Goal: Task Accomplishment & Management: Manage account settings

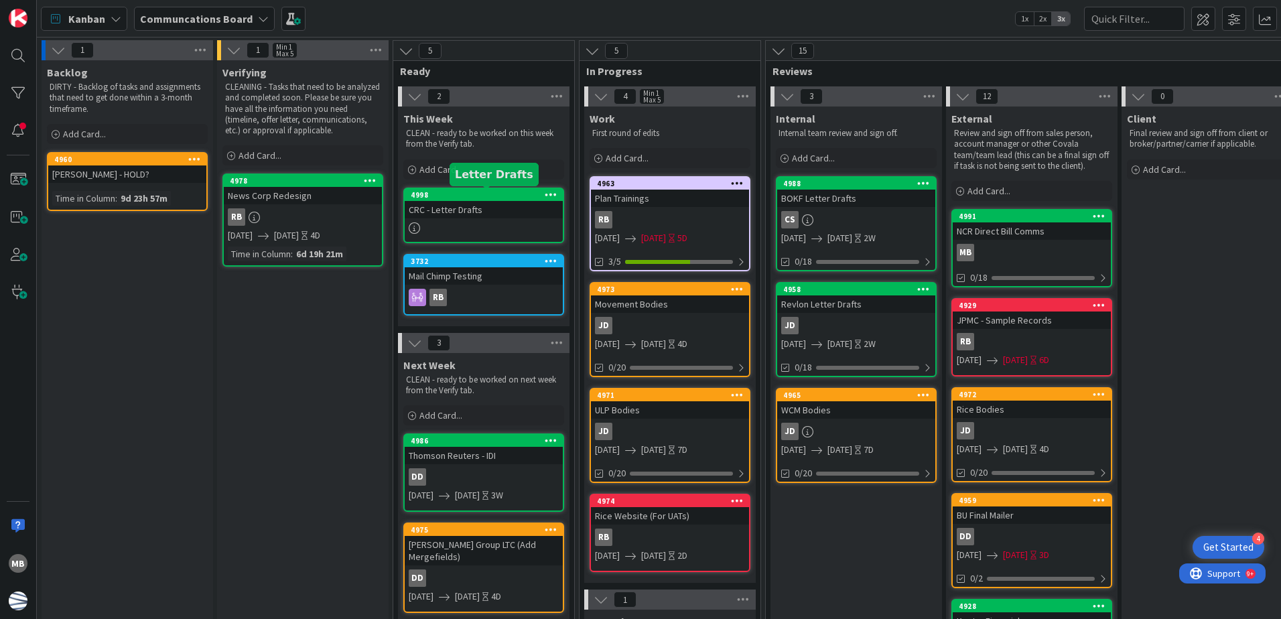
click at [502, 195] on div "4998" at bounding box center [487, 194] width 152 height 9
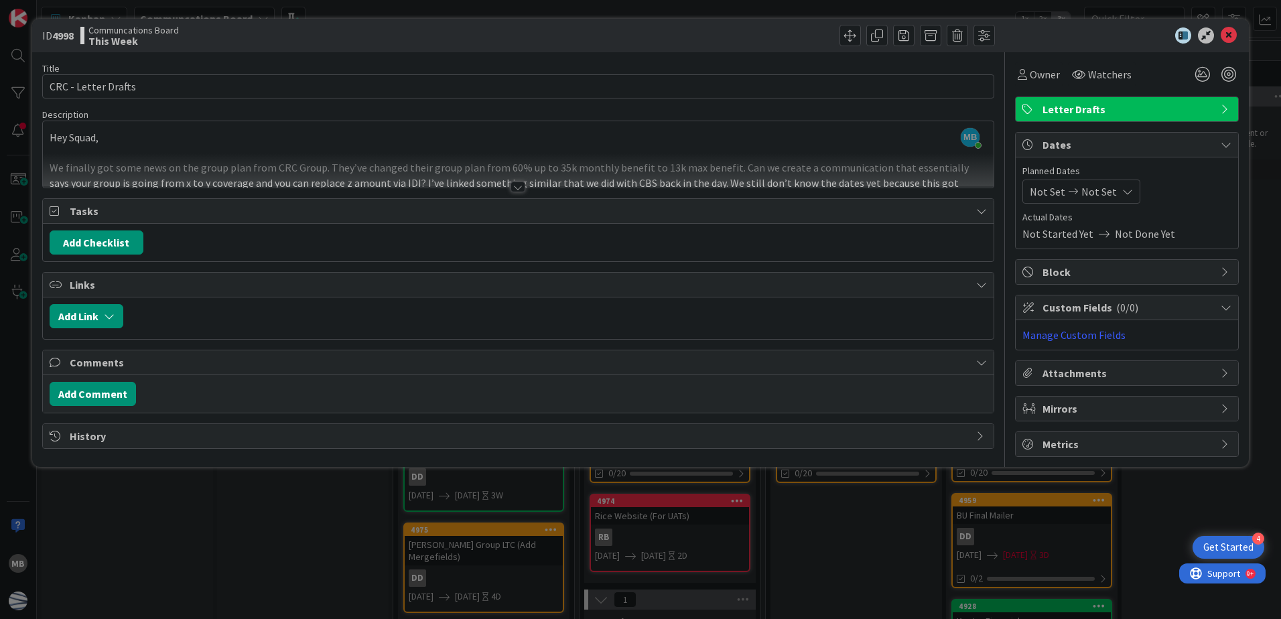
click at [1065, 190] on icon at bounding box center [1073, 191] width 16 height 9
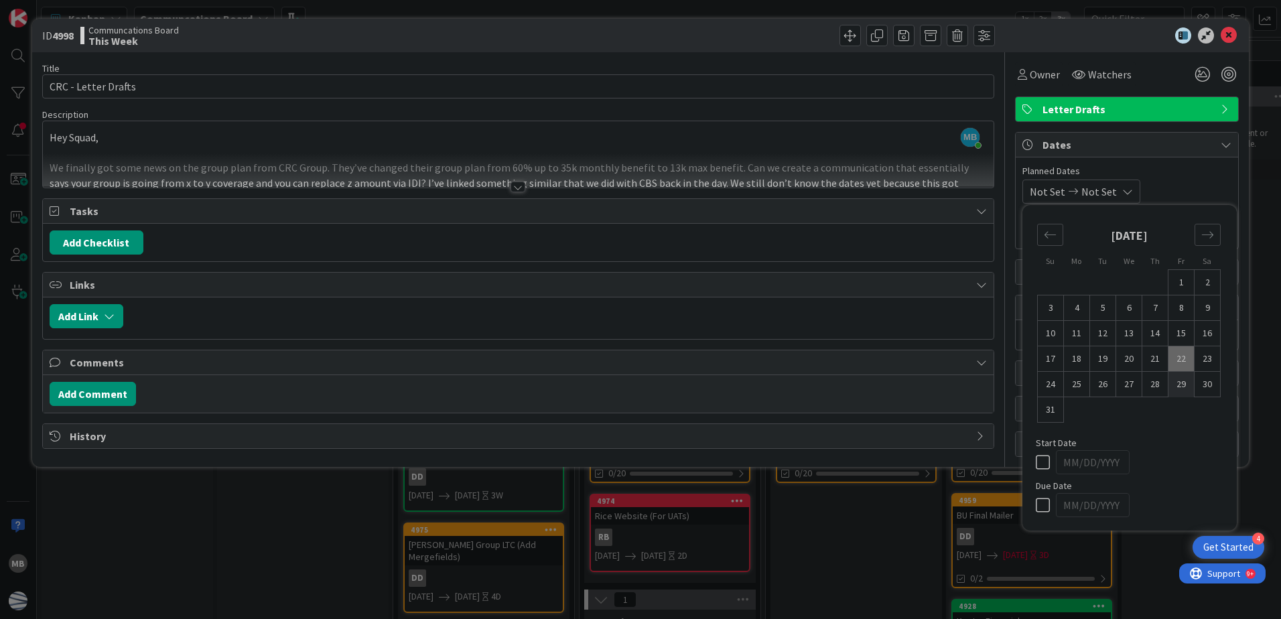
click at [1183, 381] on td "29" at bounding box center [1181, 384] width 26 height 25
type input "[DATE]"
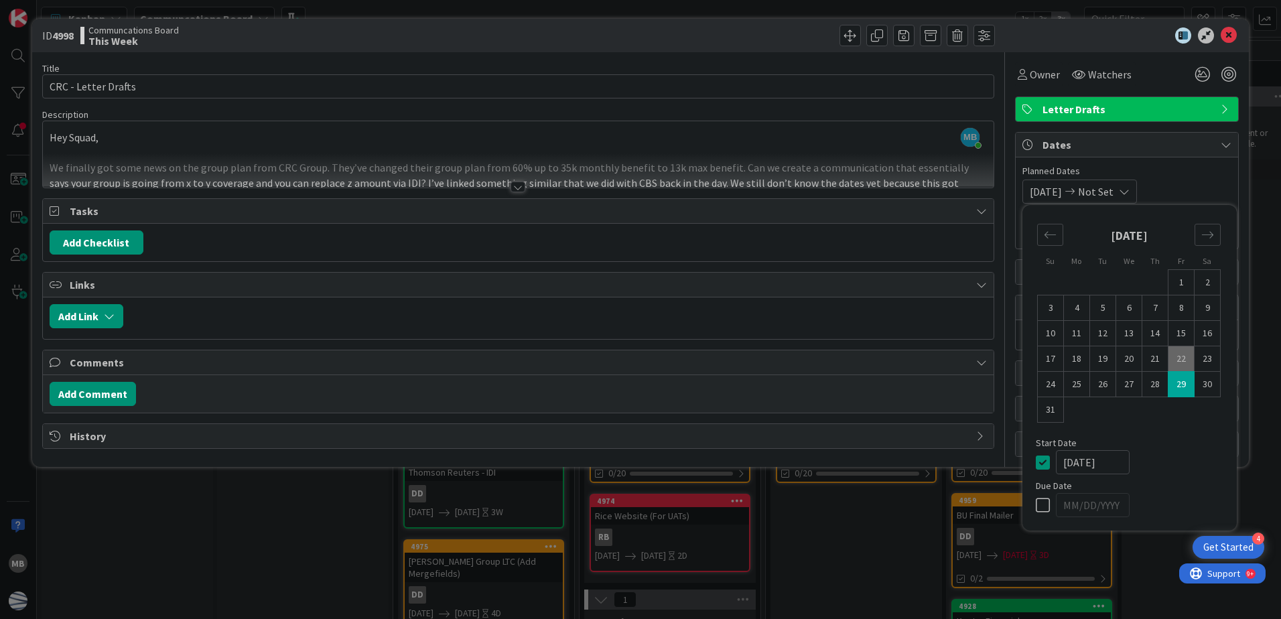
click at [1180, 383] on td "29" at bounding box center [1181, 384] width 26 height 25
type input "[DATE]"
click at [1062, 189] on span "[DATE]" at bounding box center [1046, 192] width 32 height 16
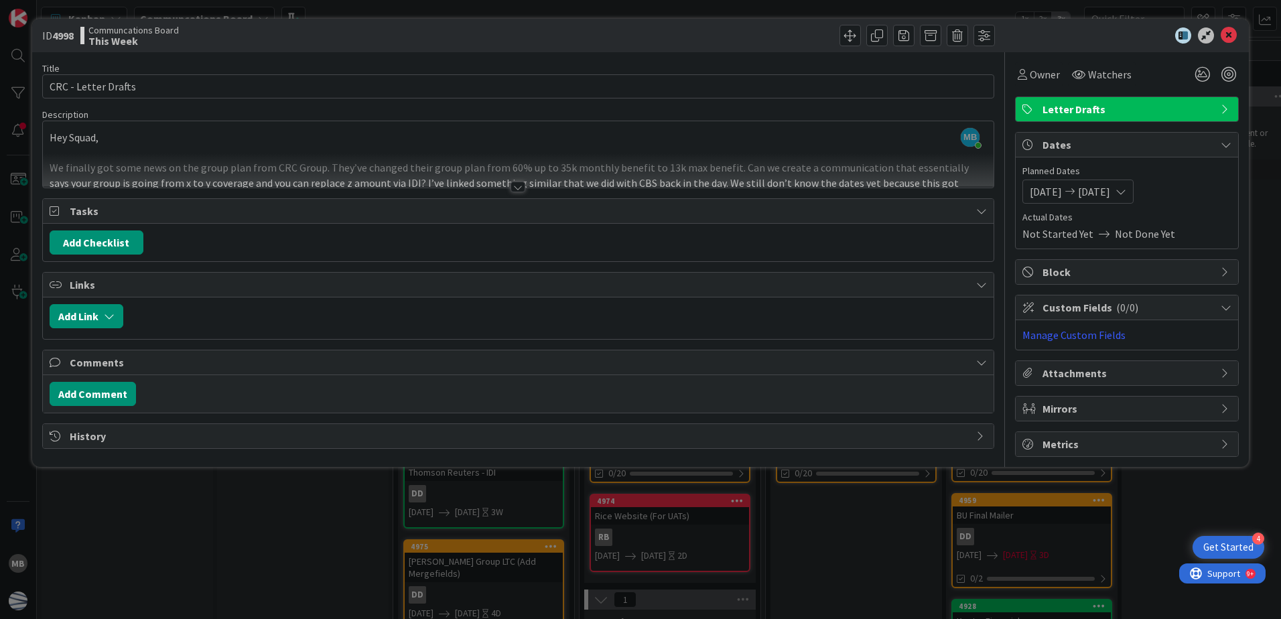
click at [1060, 190] on span "[DATE]" at bounding box center [1046, 192] width 32 height 16
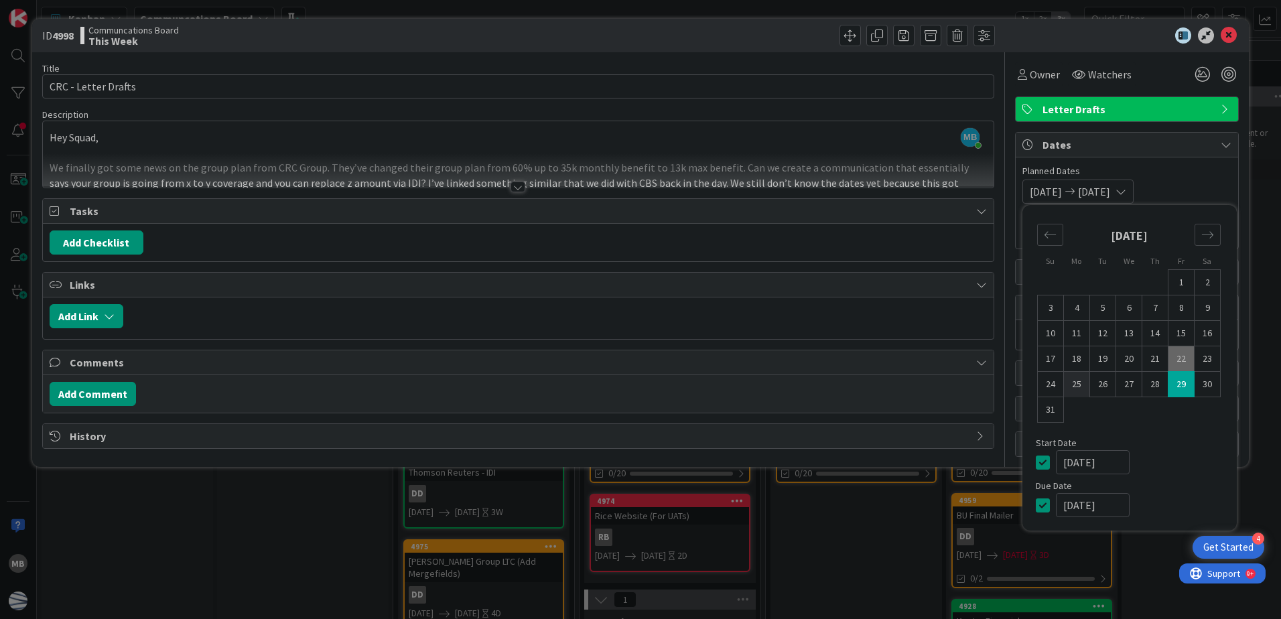
click at [1083, 382] on td "25" at bounding box center [1077, 384] width 26 height 25
type input "[DATE]"
click at [1201, 172] on span "Planned Dates" at bounding box center [1126, 171] width 209 height 14
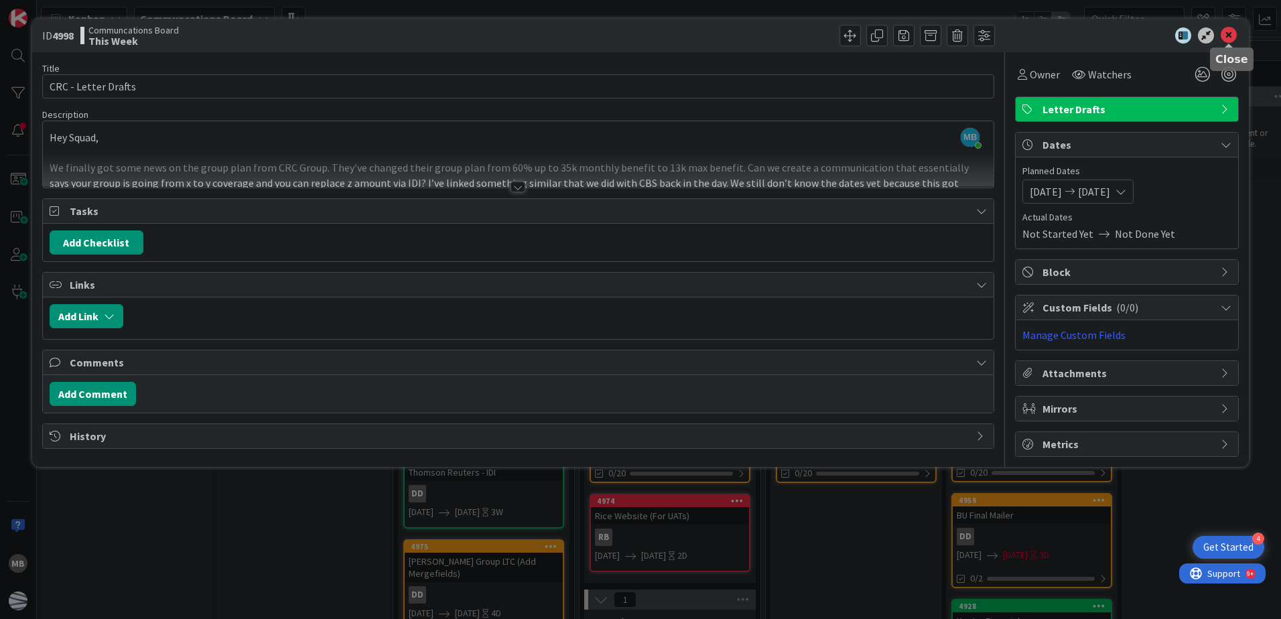
click at [1227, 38] on icon at bounding box center [1229, 35] width 16 height 16
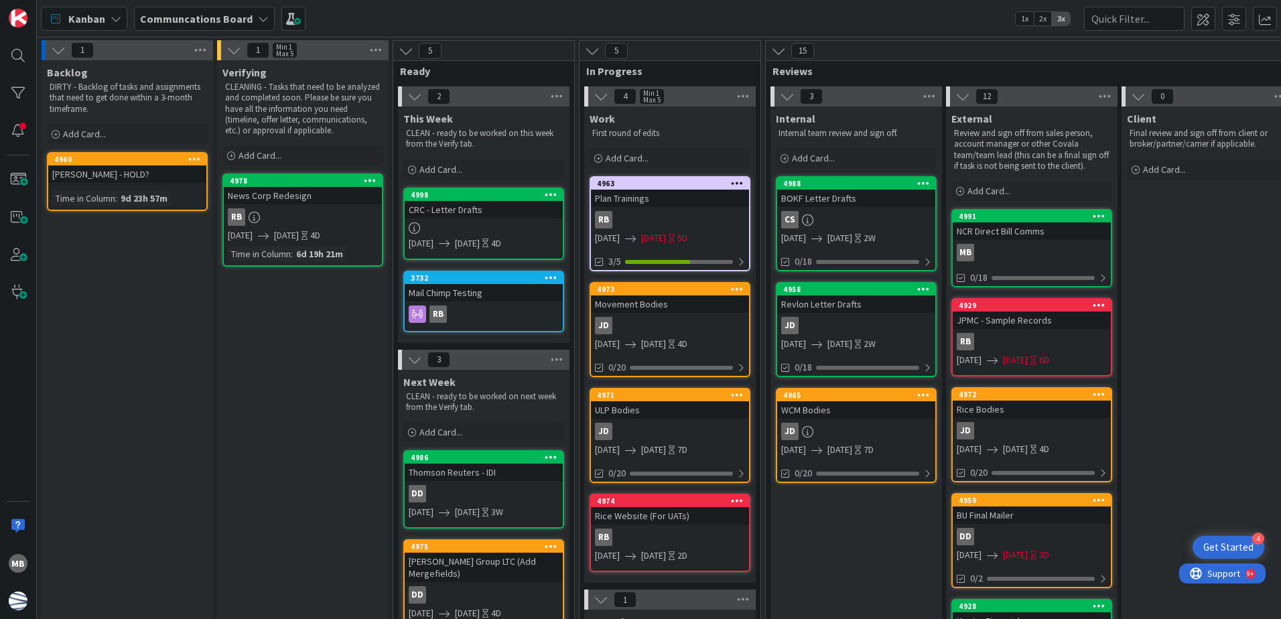
click at [553, 190] on icon at bounding box center [551, 194] width 13 height 9
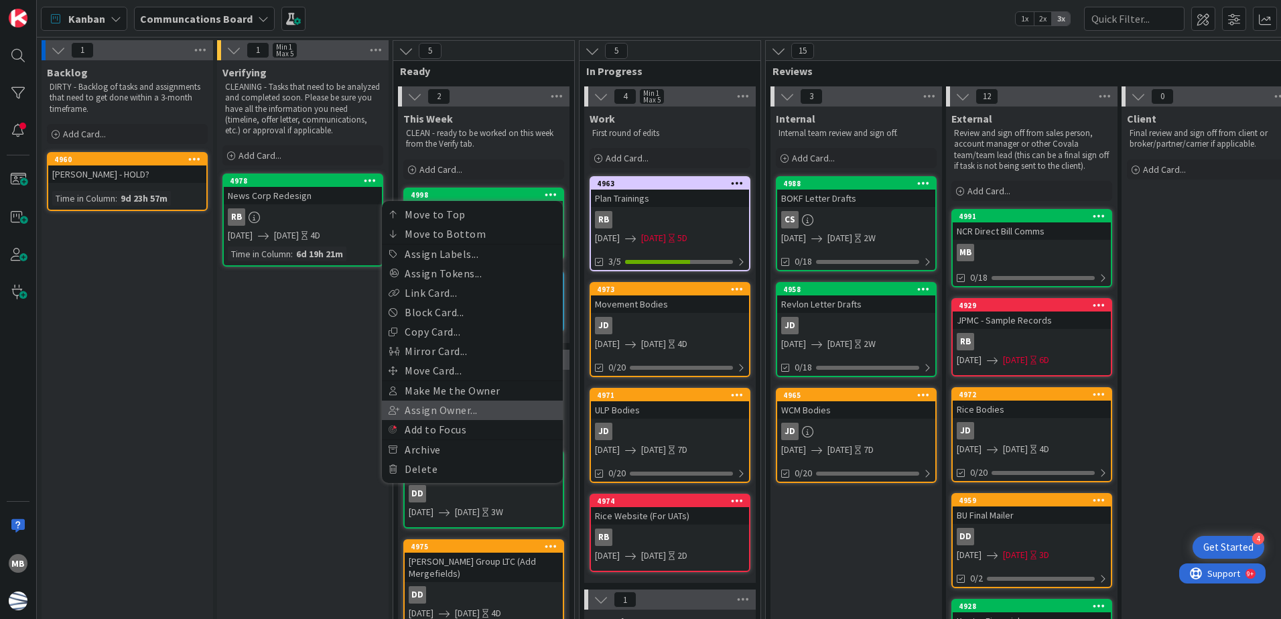
click at [494, 411] on link "Assign Owner..." at bounding box center [472, 410] width 181 height 19
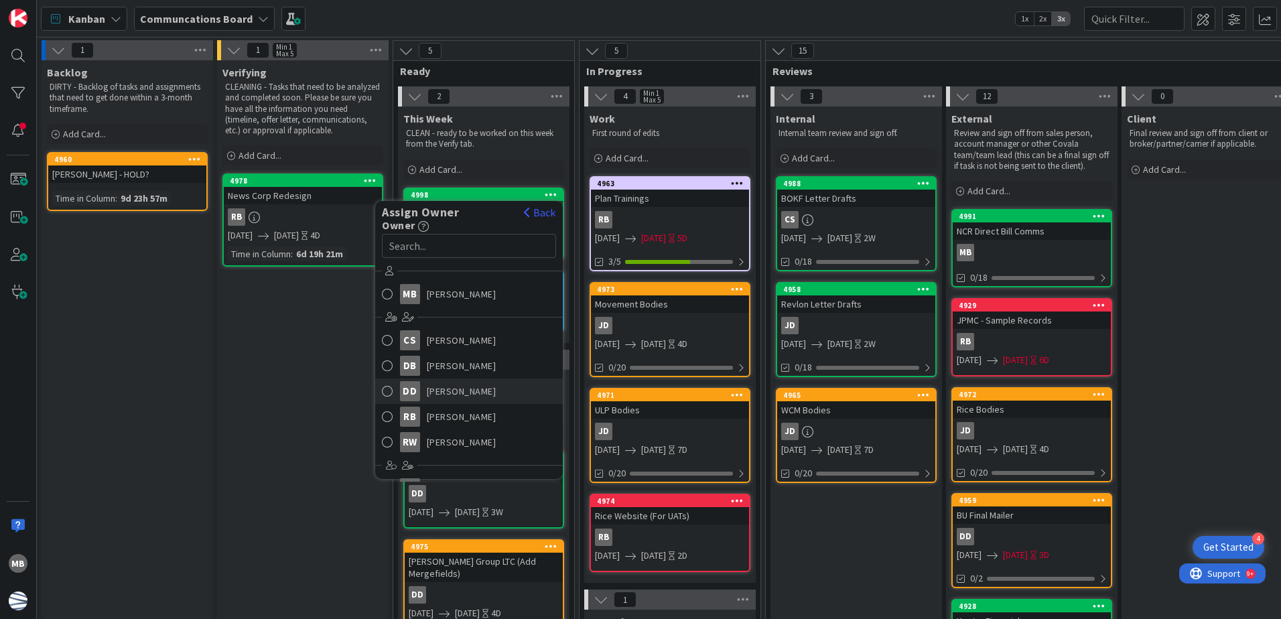
click at [455, 392] on span "[PERSON_NAME]" at bounding box center [462, 391] width 70 height 20
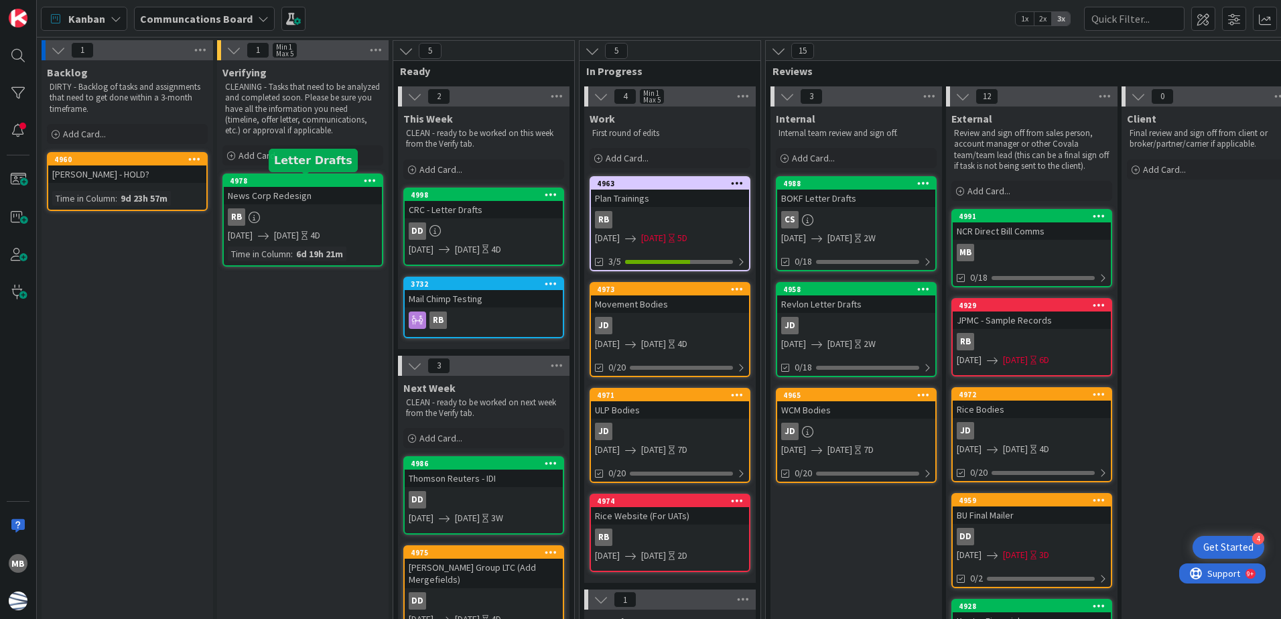
click at [318, 179] on div "4978" at bounding box center [306, 180] width 152 height 9
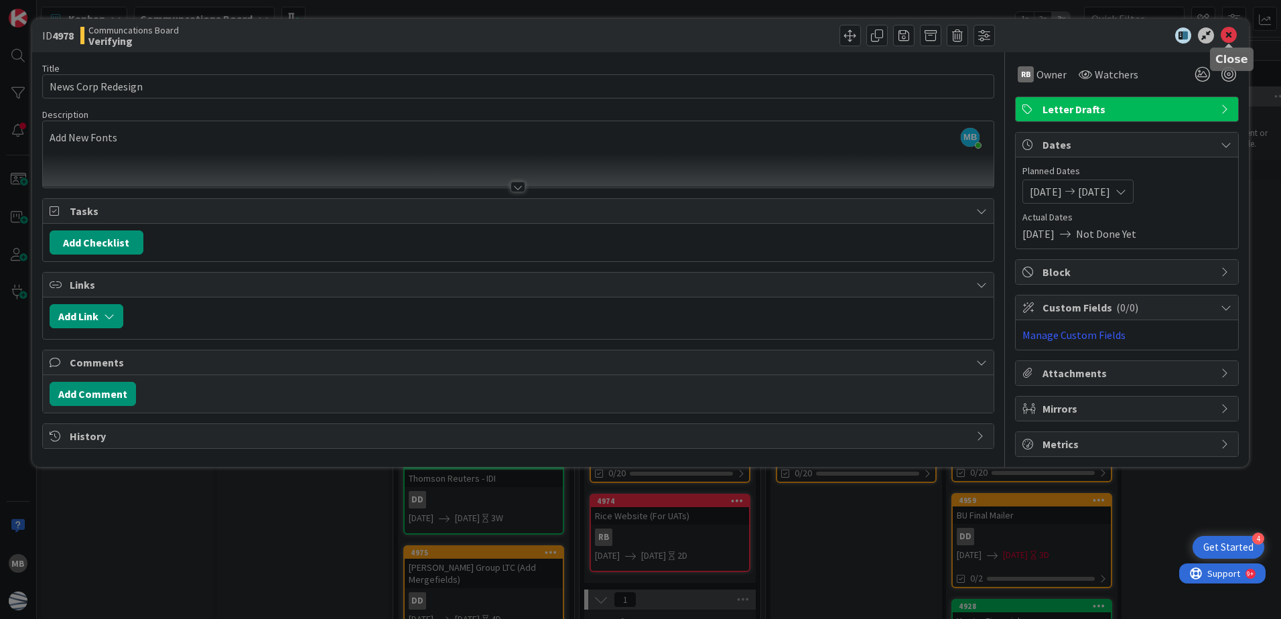
click at [1229, 39] on icon at bounding box center [1229, 35] width 16 height 16
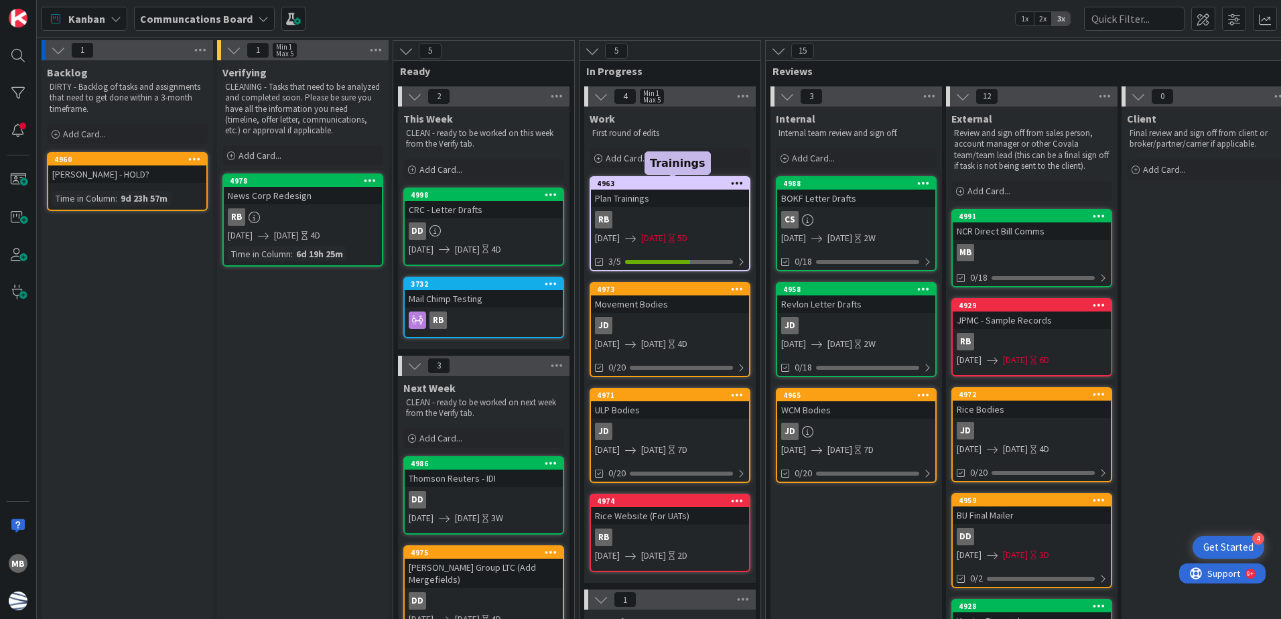
click at [686, 176] on link "4963 Plan Trainings RB [DATE] [DATE] 5D 3/5" at bounding box center [670, 223] width 161 height 95
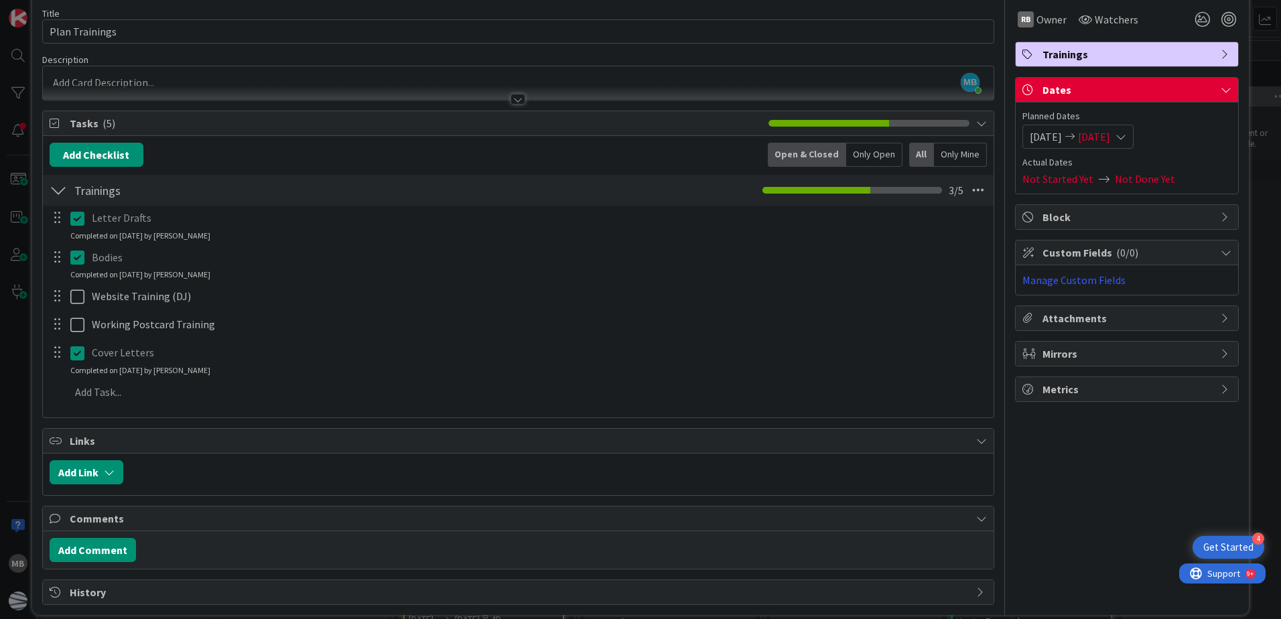
scroll to position [67, 0]
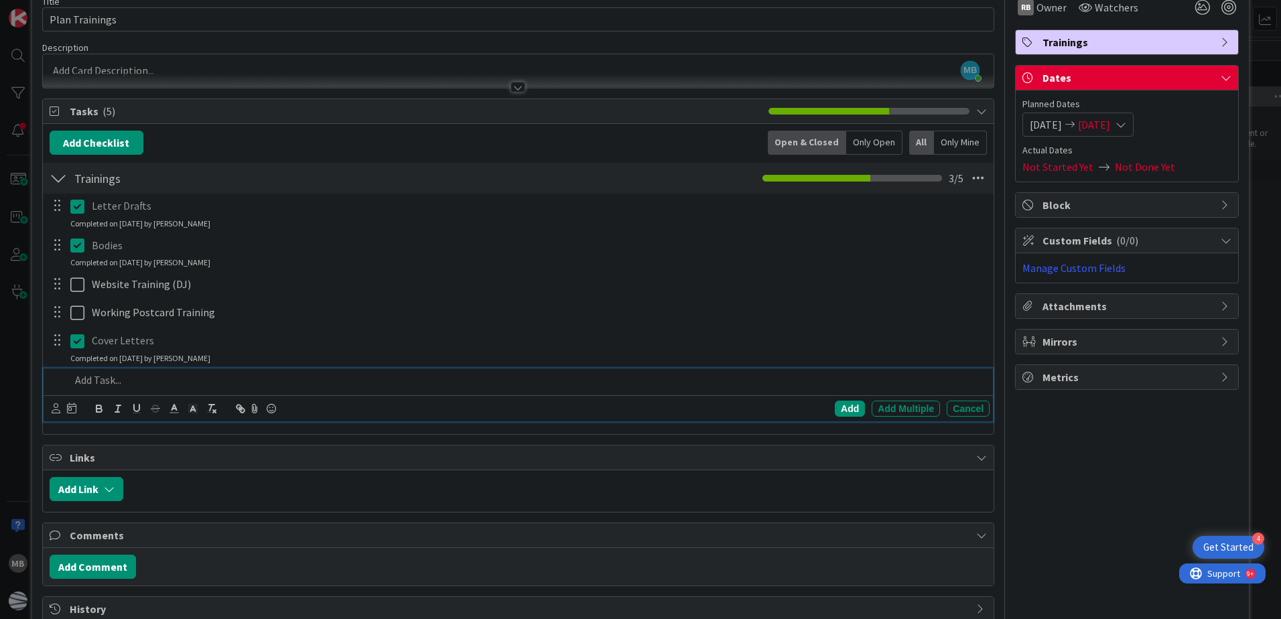
click at [94, 379] on p at bounding box center [527, 379] width 914 height 15
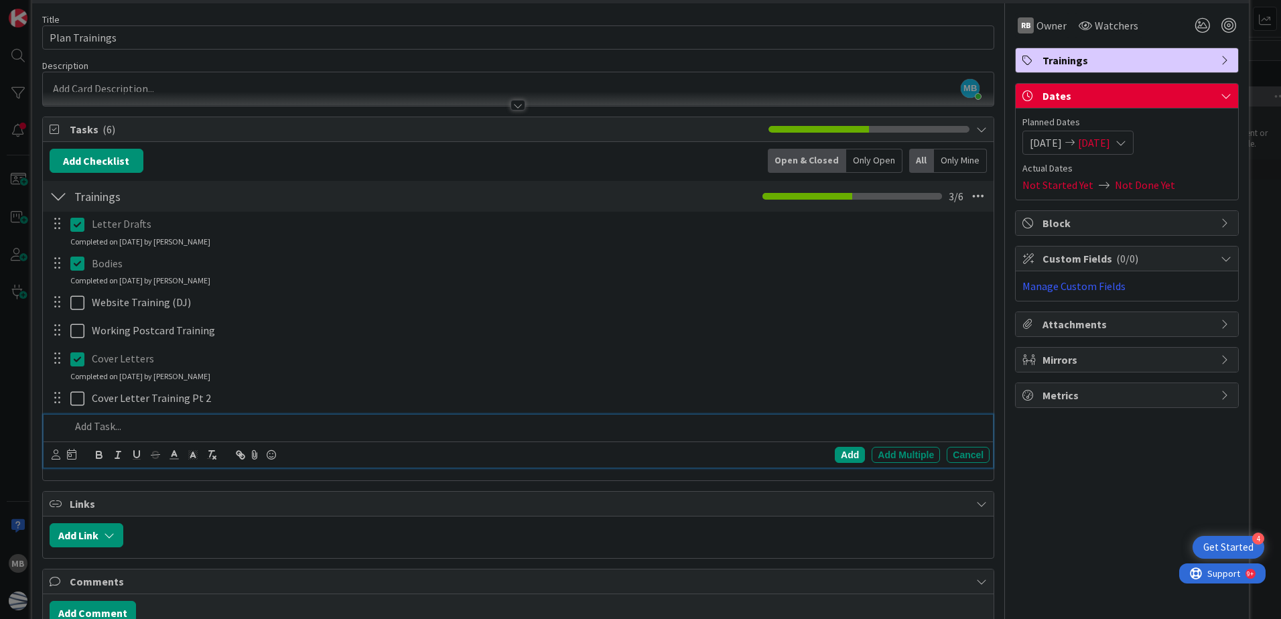
scroll to position [28, 0]
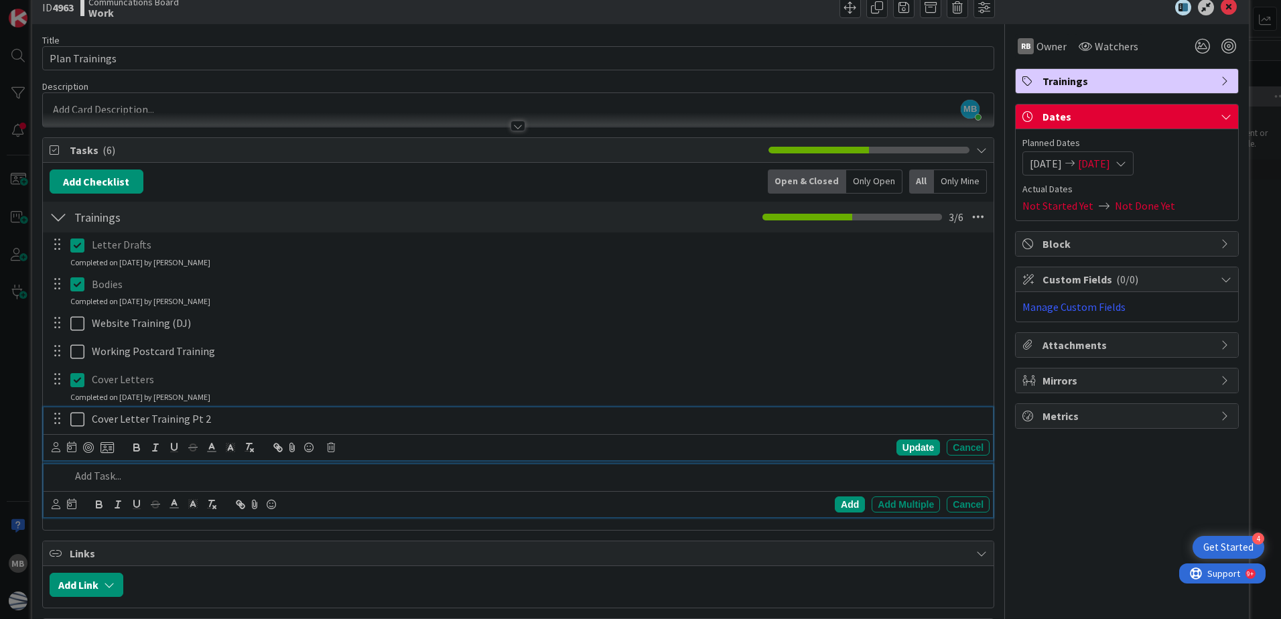
click at [76, 421] on icon at bounding box center [80, 419] width 20 height 16
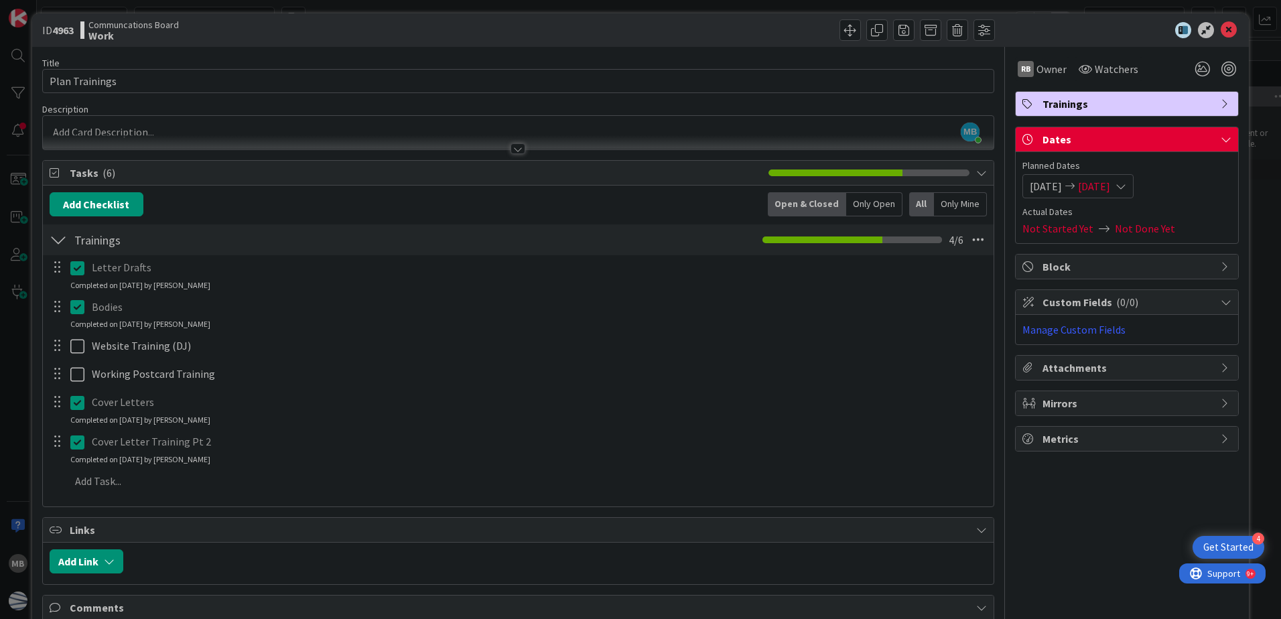
scroll to position [0, 0]
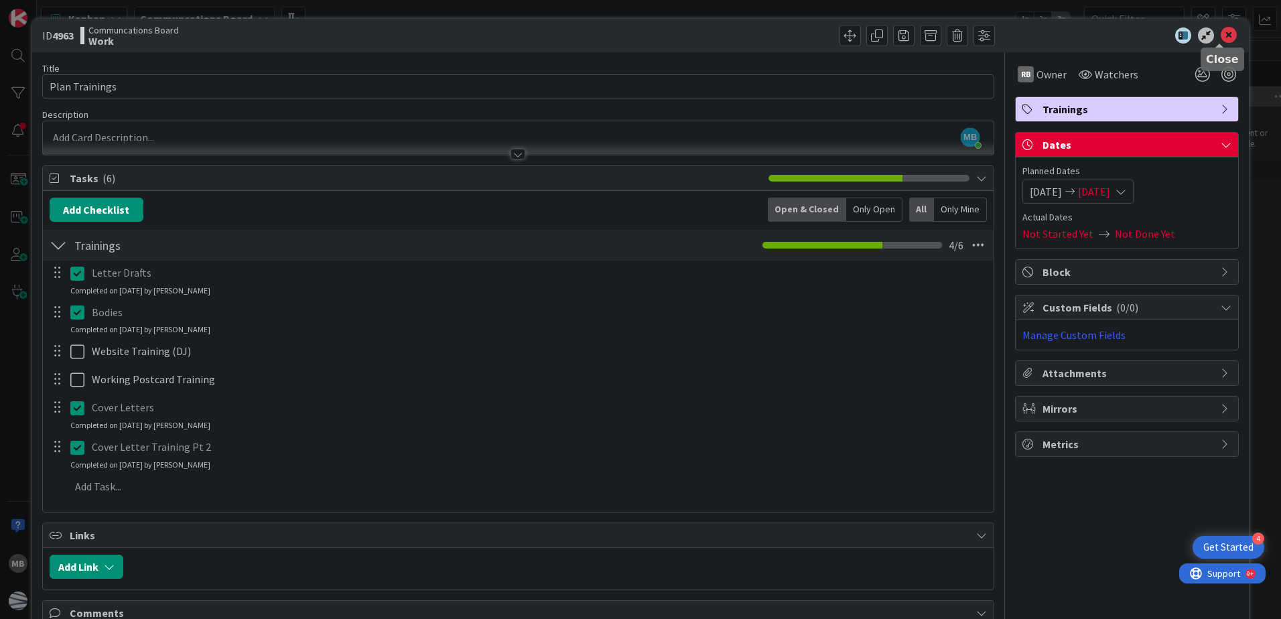
click at [1221, 34] on icon at bounding box center [1229, 35] width 16 height 16
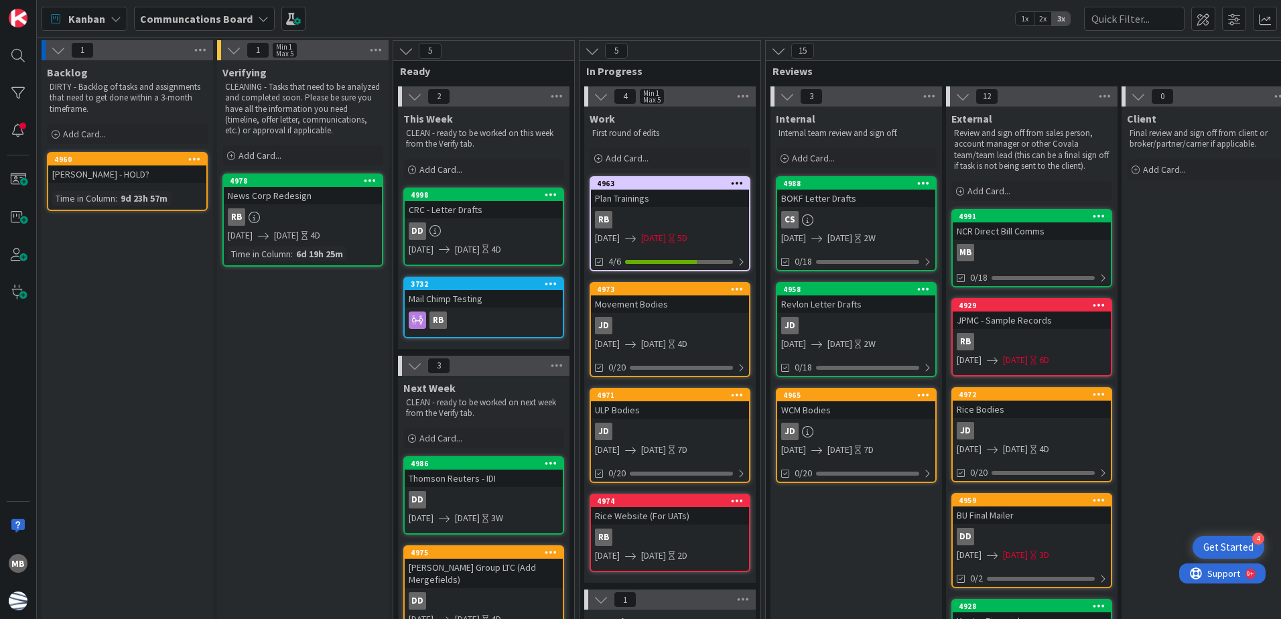
scroll to position [67, 0]
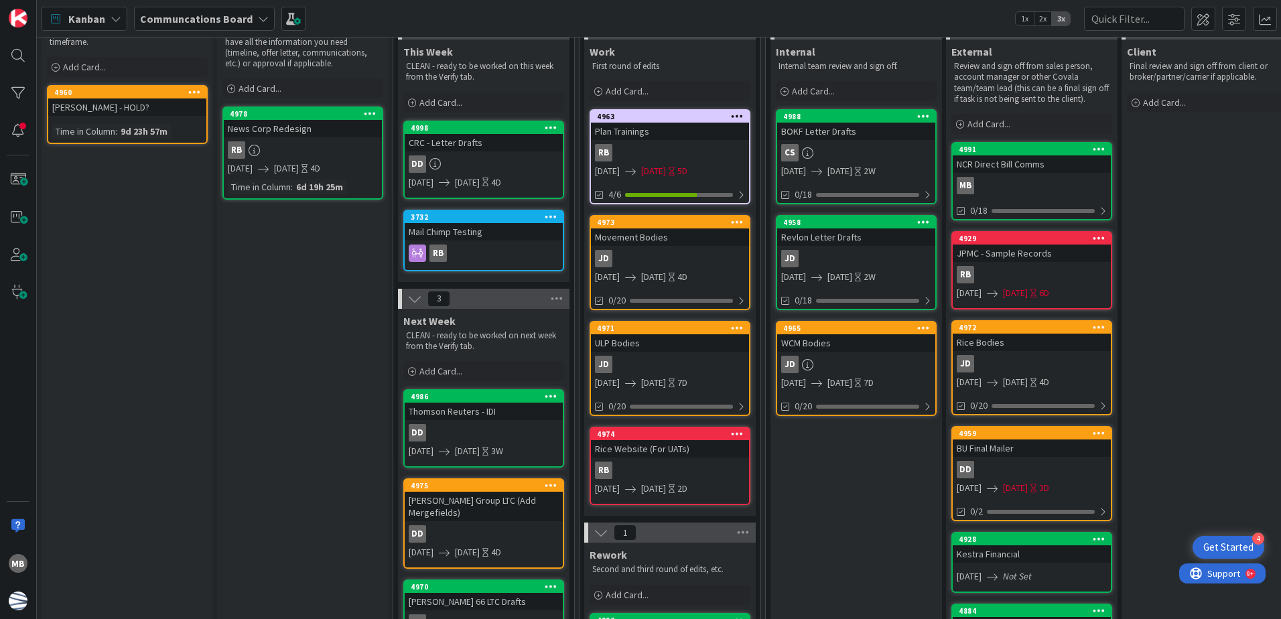
click at [700, 255] on div "JD" at bounding box center [670, 258] width 158 height 17
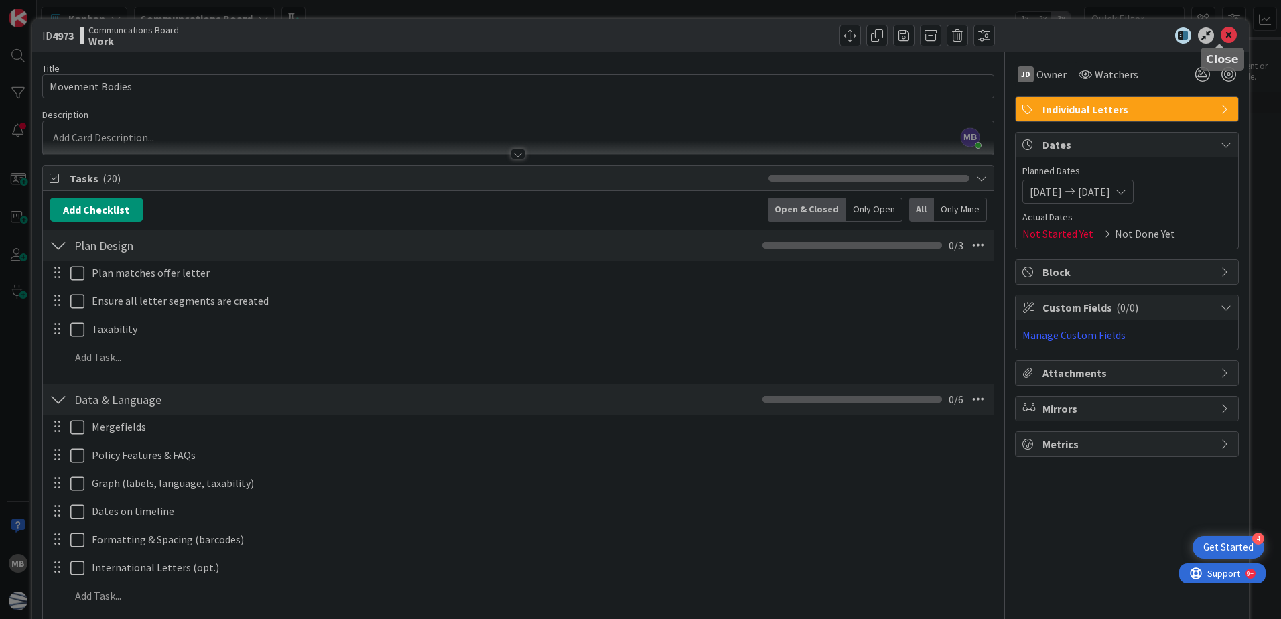
click at [1221, 31] on icon at bounding box center [1229, 35] width 16 height 16
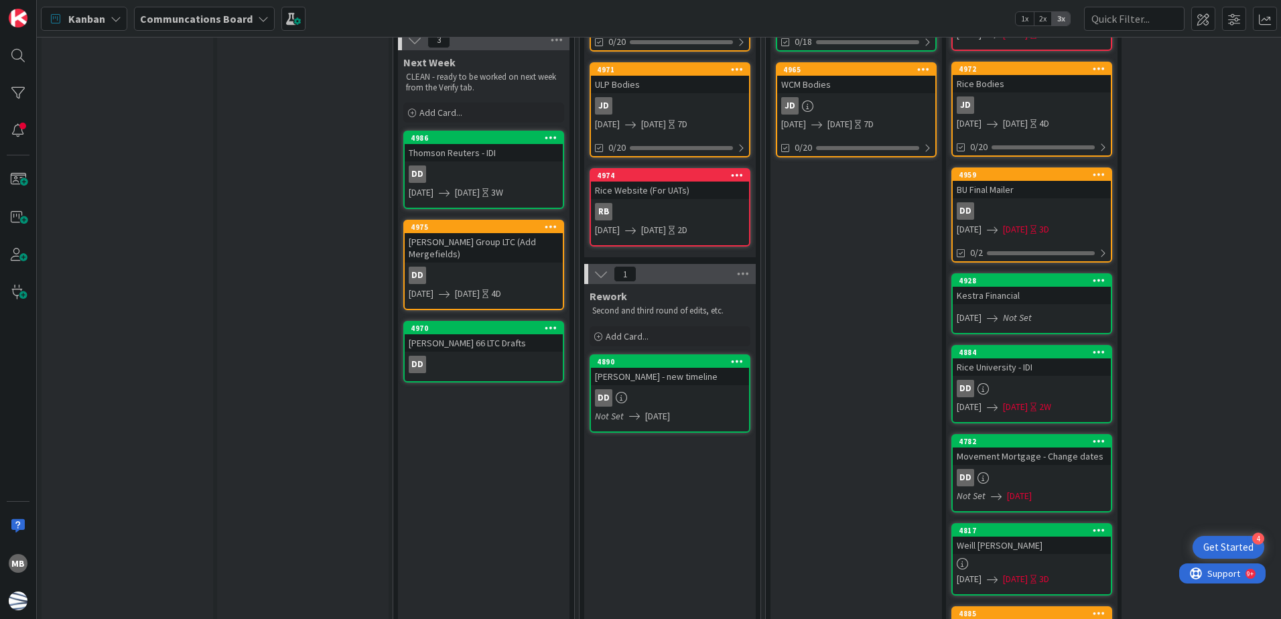
scroll to position [335, 0]
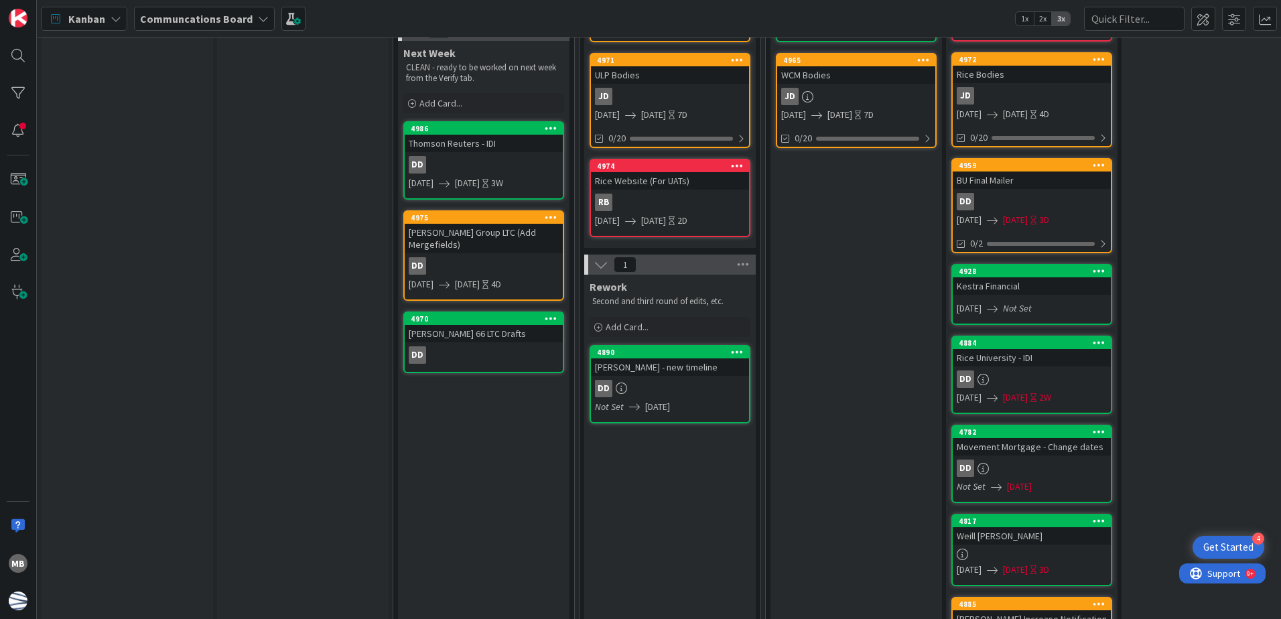
click at [790, 411] on div "Internal Internal team review and sign off. Add Card... 4988 BOKF Letter Drafts…" at bounding box center [856, 273] width 172 height 1002
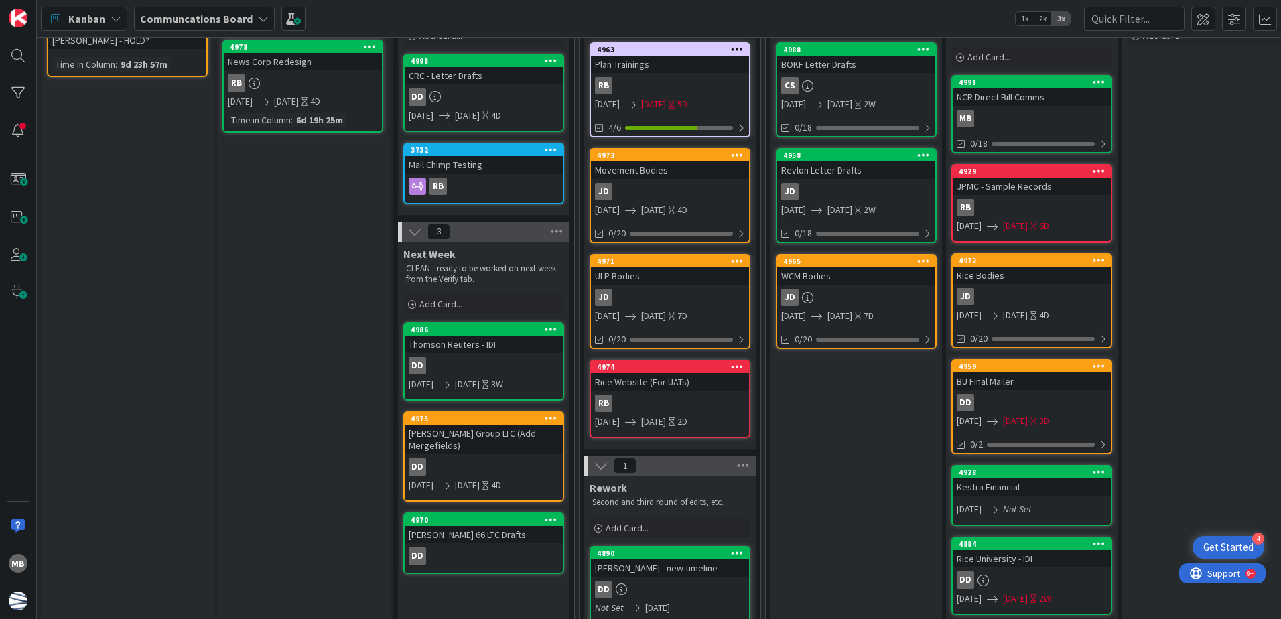
scroll to position [67, 0]
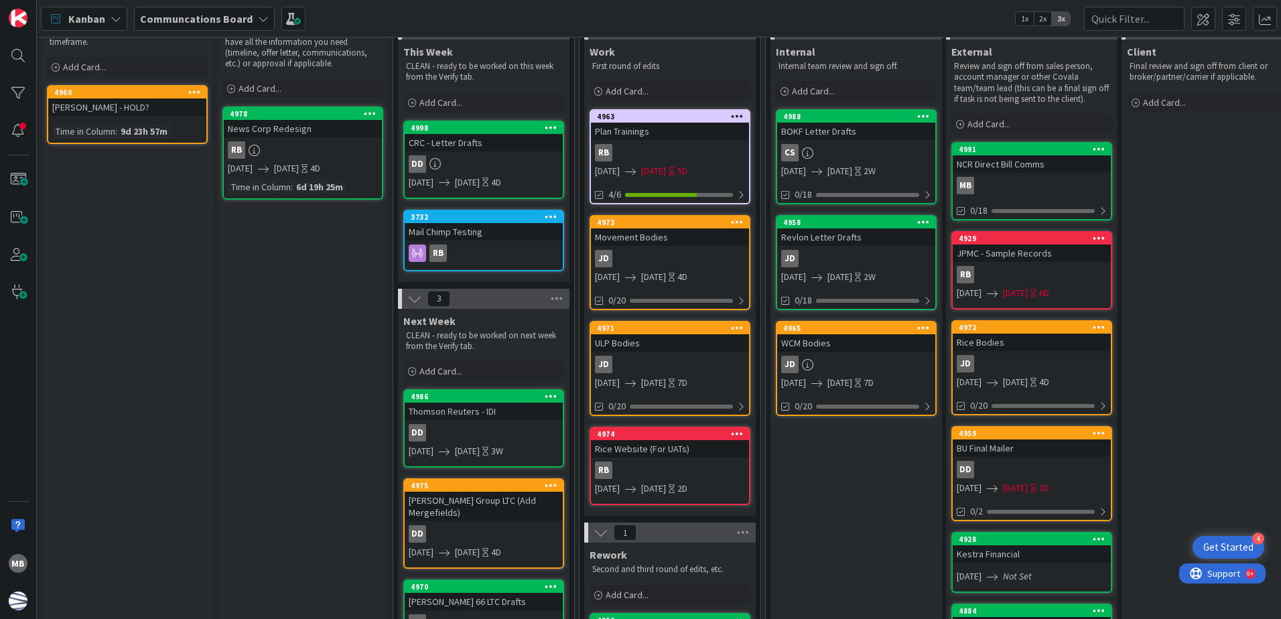
click at [858, 479] on div "Internal Internal team review and sign off. Add Card... 4988 BOKF Letter Drafts…" at bounding box center [856, 541] width 172 height 1002
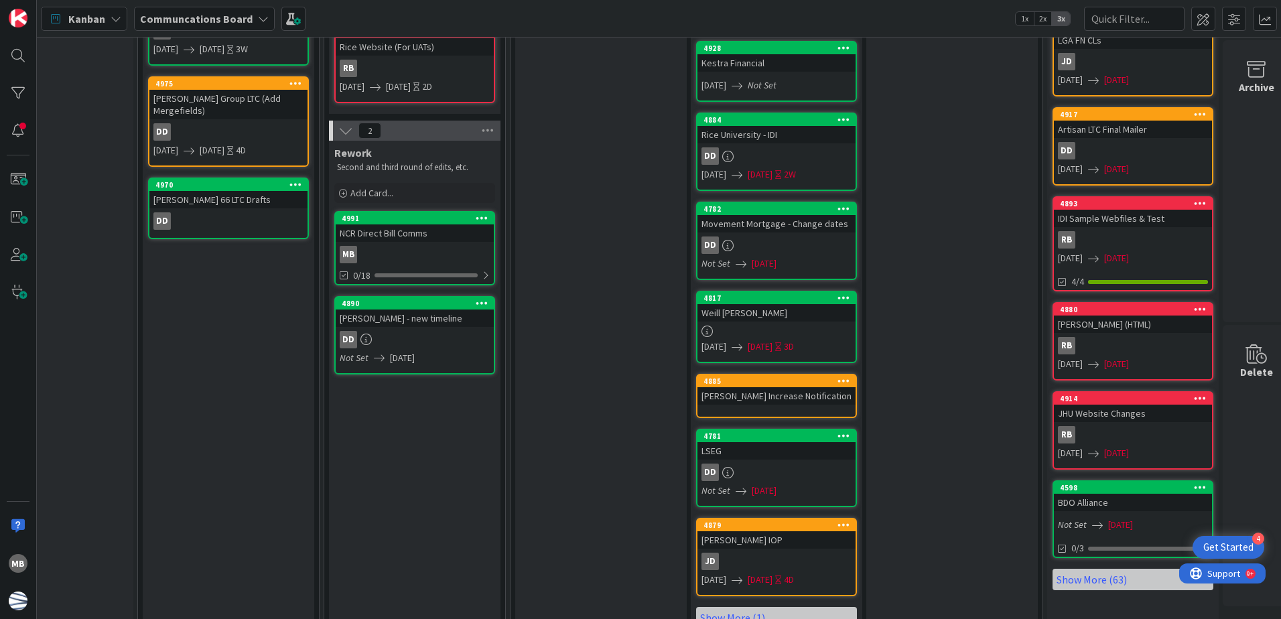
scroll to position [513, 255]
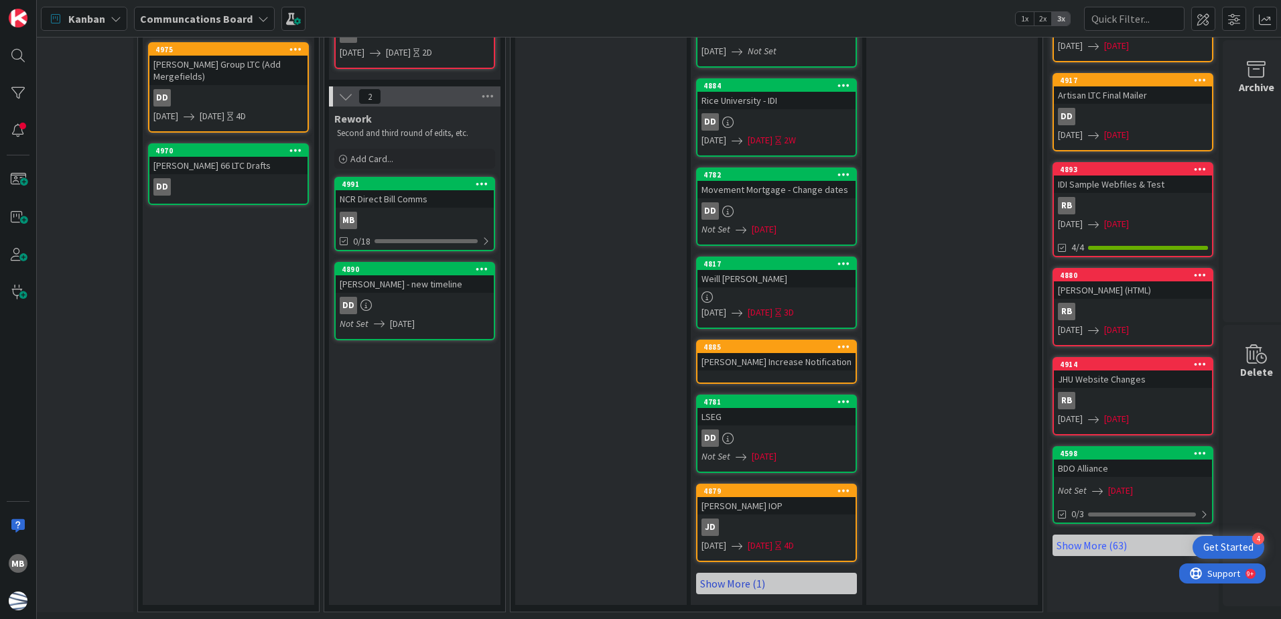
click at [742, 575] on link "Show More (1)" at bounding box center [776, 583] width 161 height 21
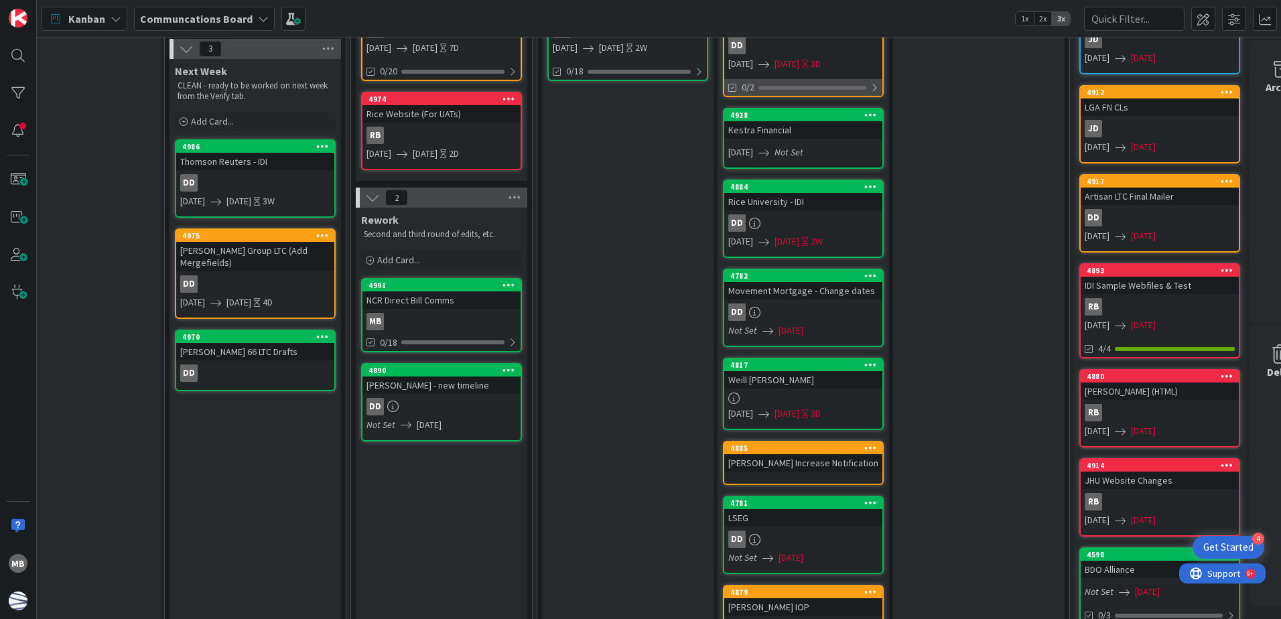
scroll to position [0, 228]
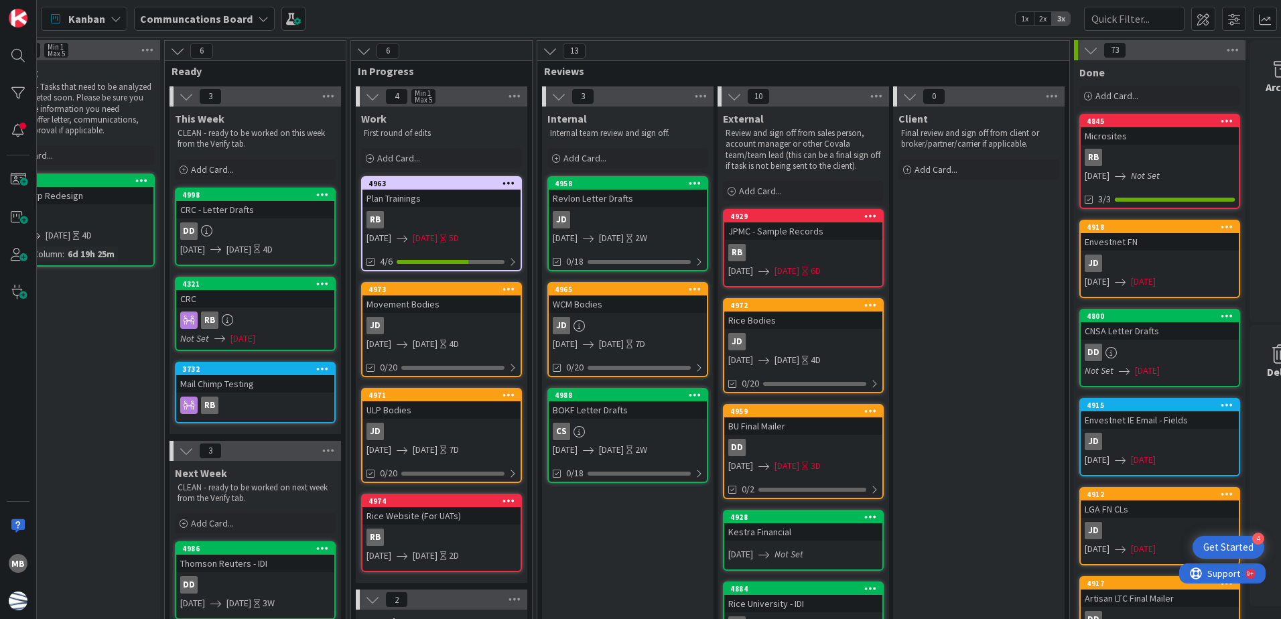
click at [321, 192] on icon at bounding box center [322, 194] width 13 height 9
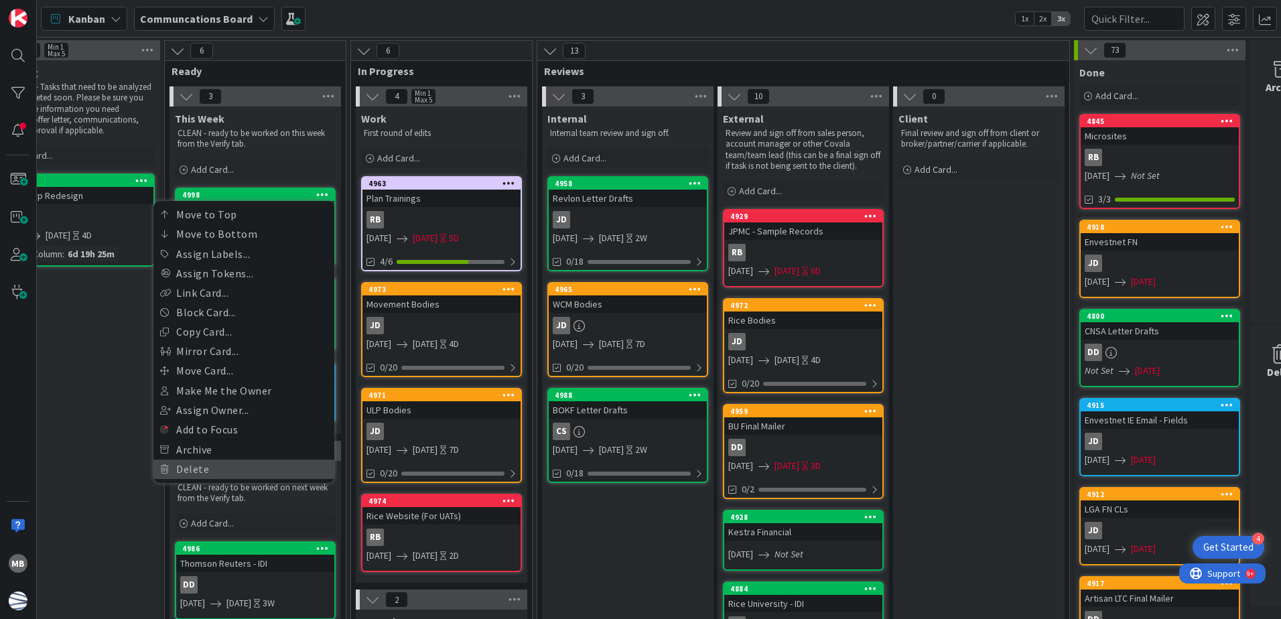
click at [245, 467] on link "Delete" at bounding box center [243, 469] width 181 height 19
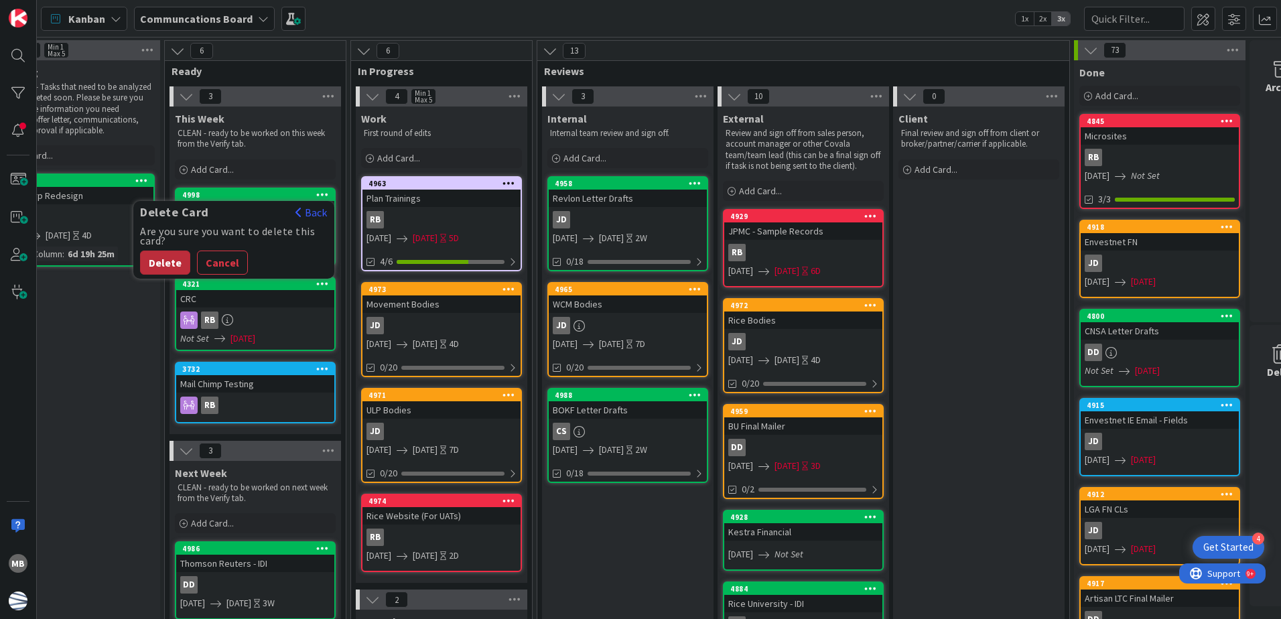
click at [170, 261] on button "Delete" at bounding box center [165, 263] width 50 height 24
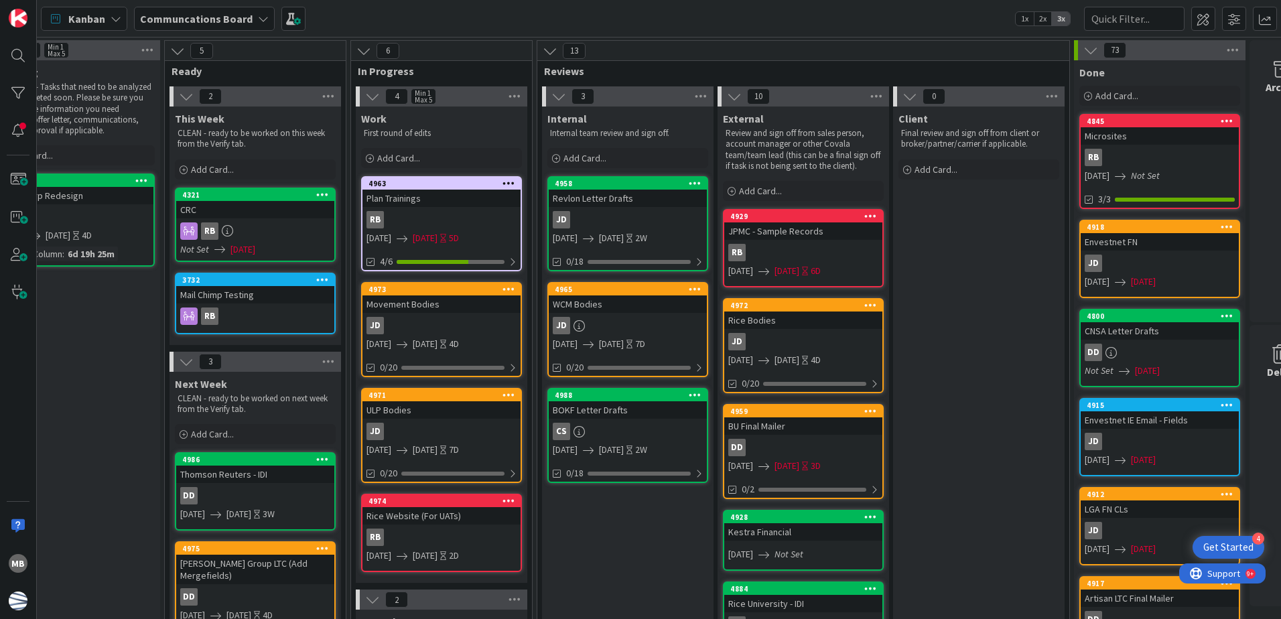
click at [320, 190] on icon at bounding box center [322, 194] width 13 height 9
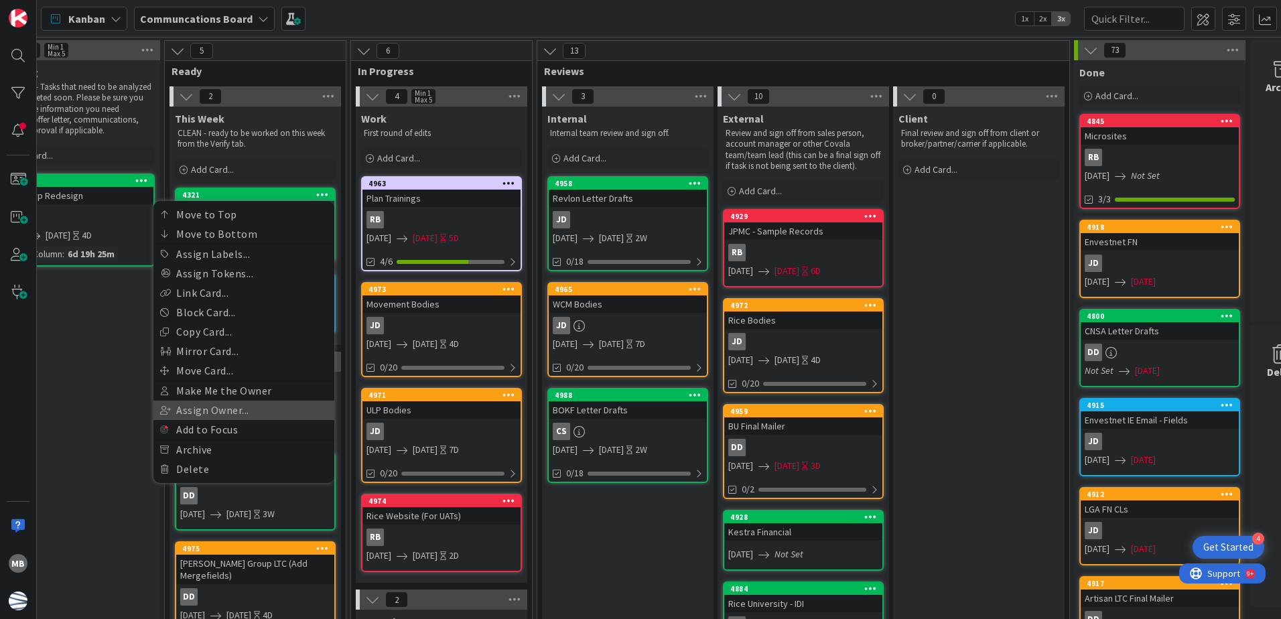
click at [257, 410] on link "Assign Owner..." at bounding box center [243, 410] width 181 height 19
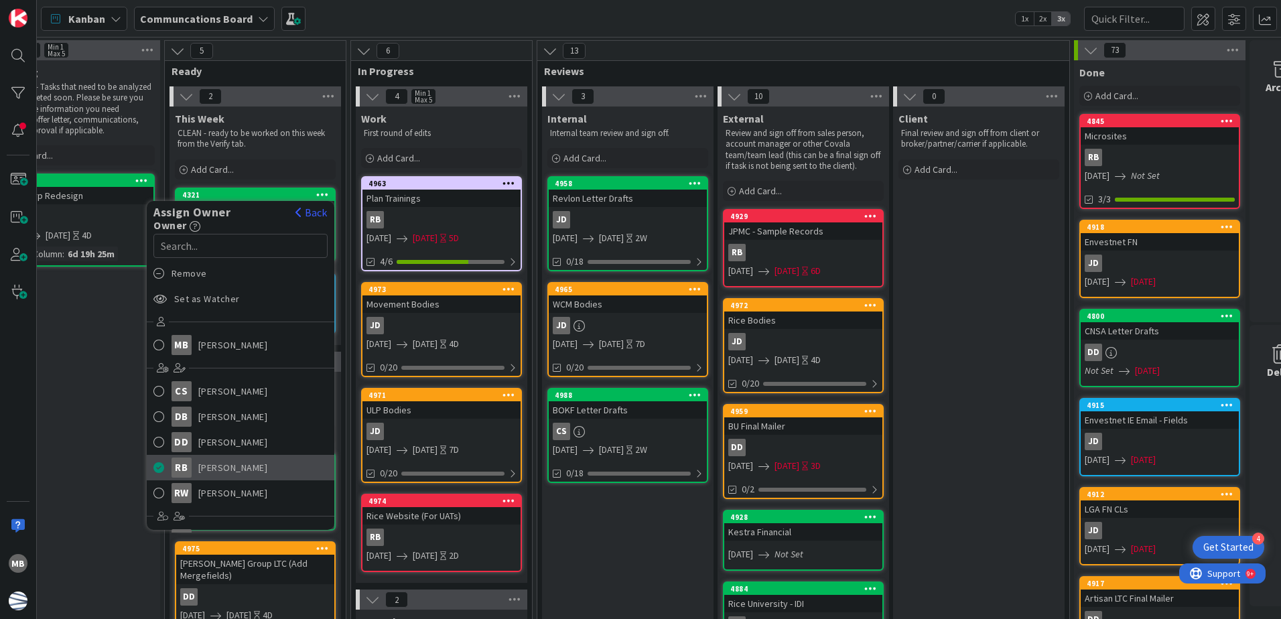
click at [156, 466] on span at bounding box center [158, 468] width 11 height 20
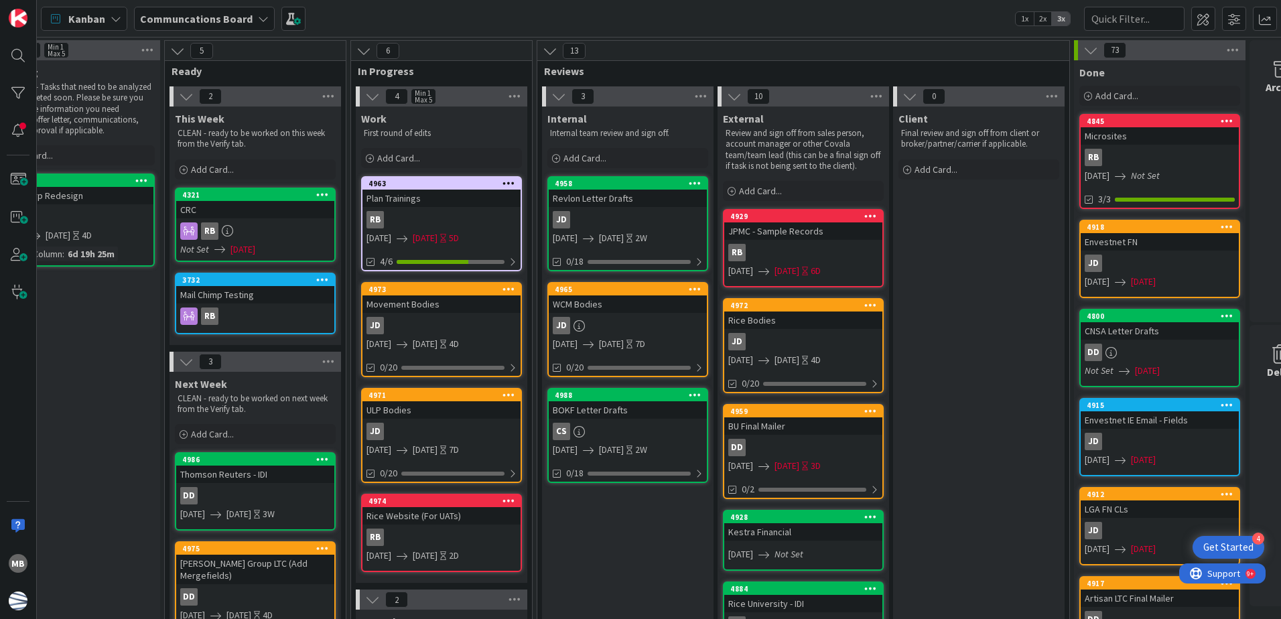
click at [320, 196] on icon at bounding box center [322, 194] width 13 height 9
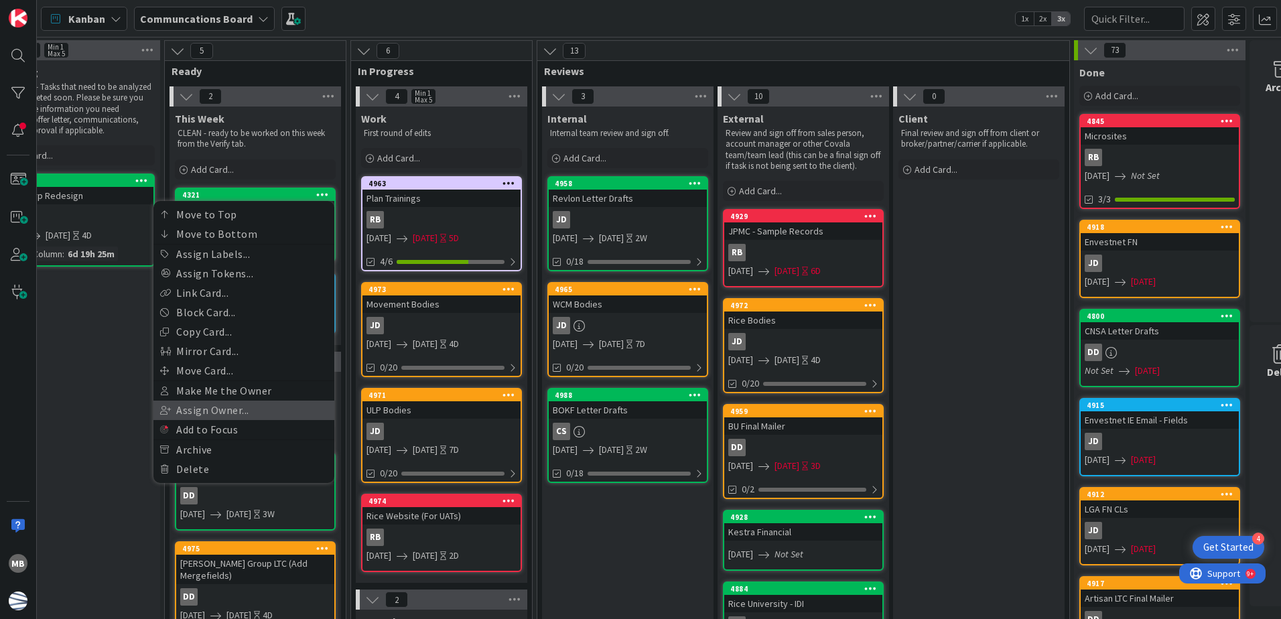
click at [262, 409] on link "Assign Owner..." at bounding box center [243, 410] width 181 height 19
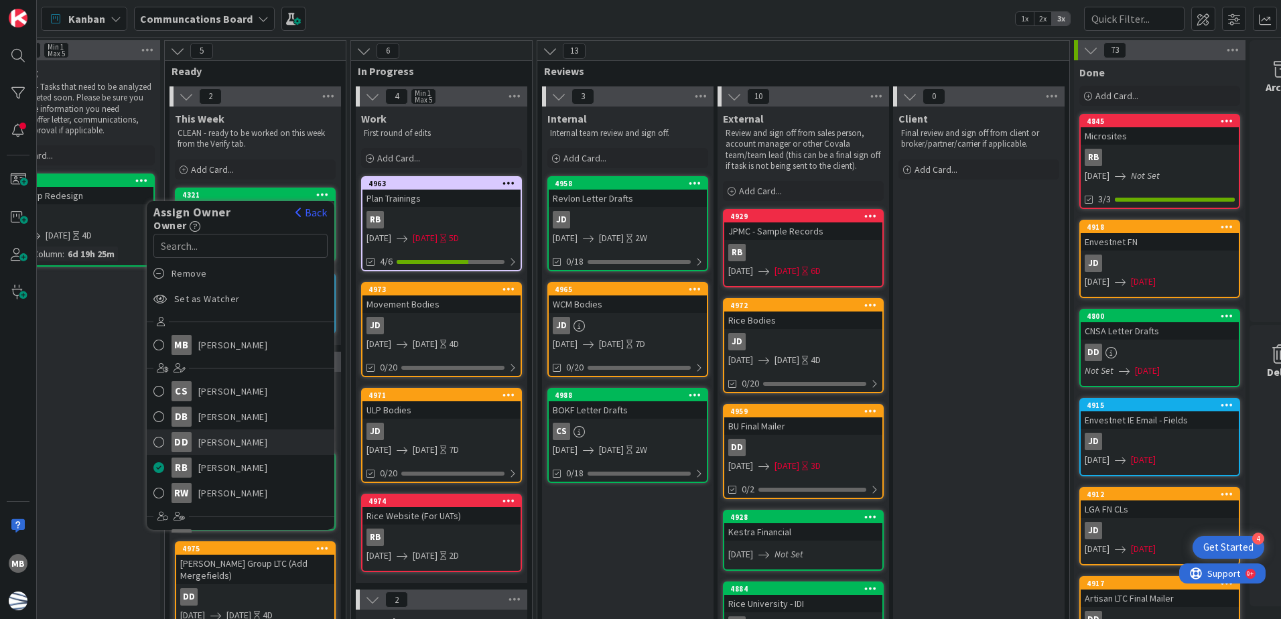
click at [157, 446] on span at bounding box center [158, 442] width 11 height 20
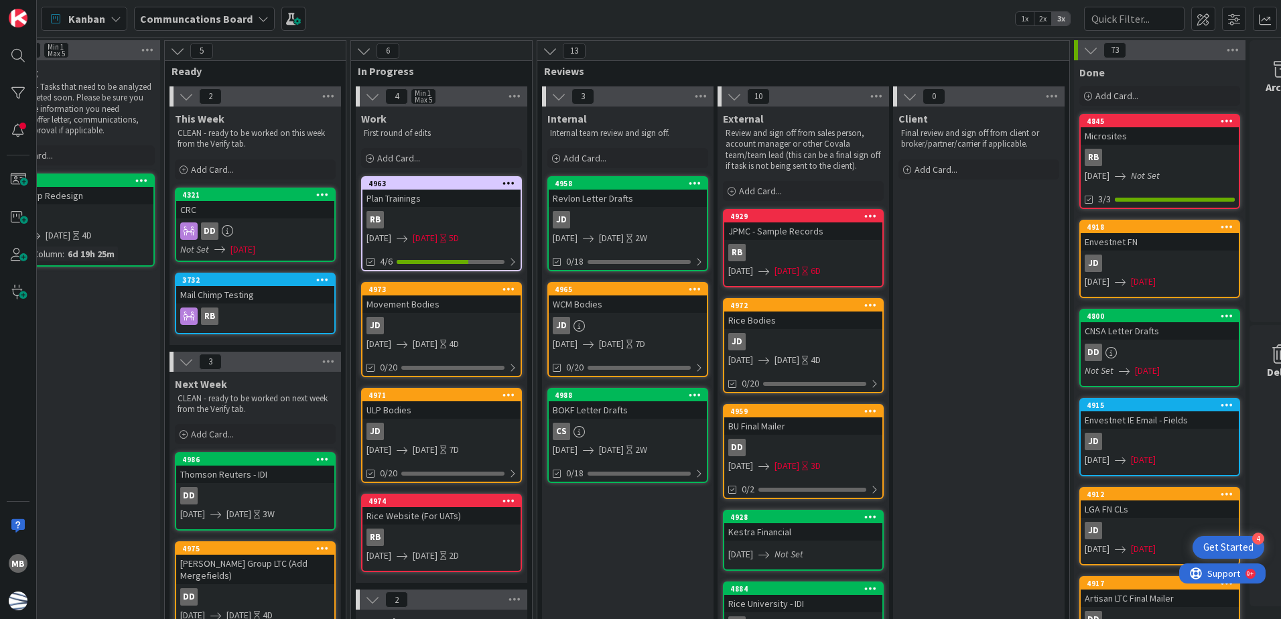
click at [255, 246] on span "[DATE]" at bounding box center [242, 250] width 25 height 14
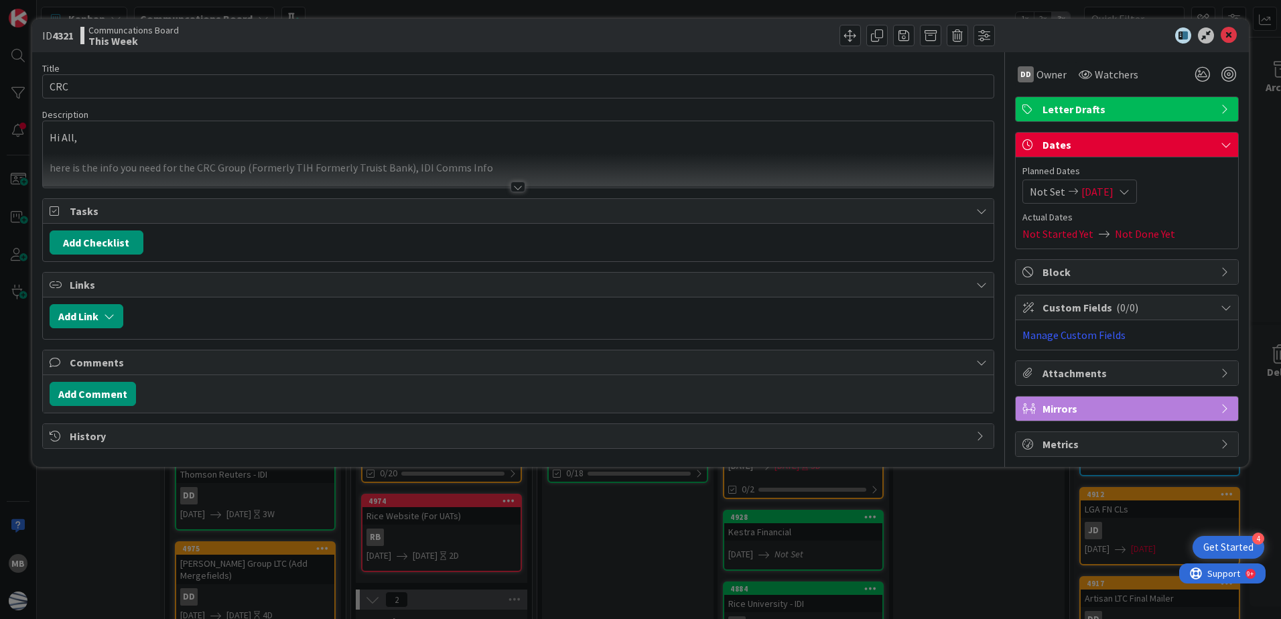
click at [1113, 189] on span "[DATE]" at bounding box center [1097, 192] width 32 height 16
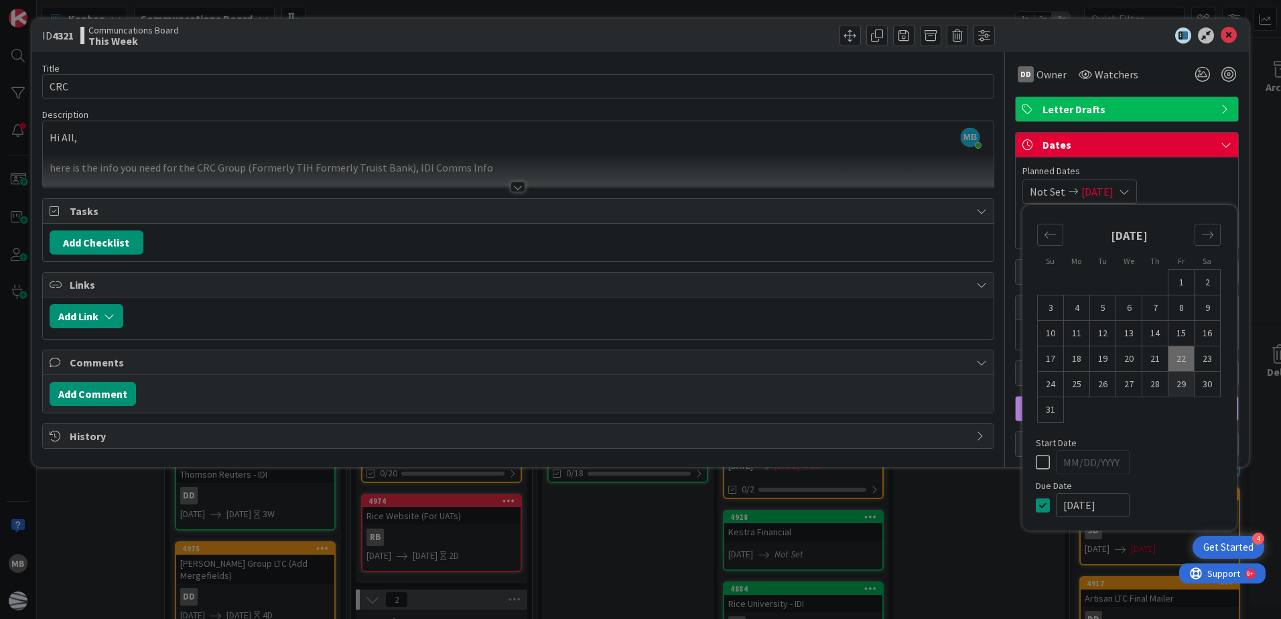
click at [1181, 381] on td "29" at bounding box center [1181, 384] width 26 height 25
type input "[DATE]"
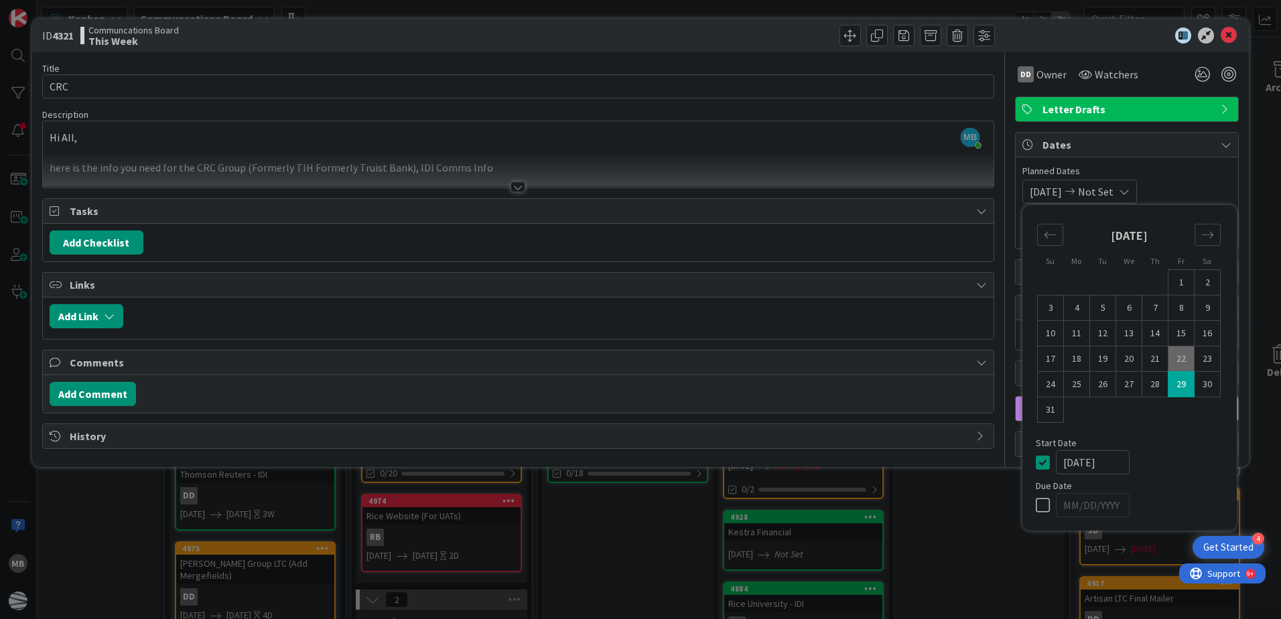
click at [1062, 187] on span "[DATE]" at bounding box center [1046, 192] width 32 height 16
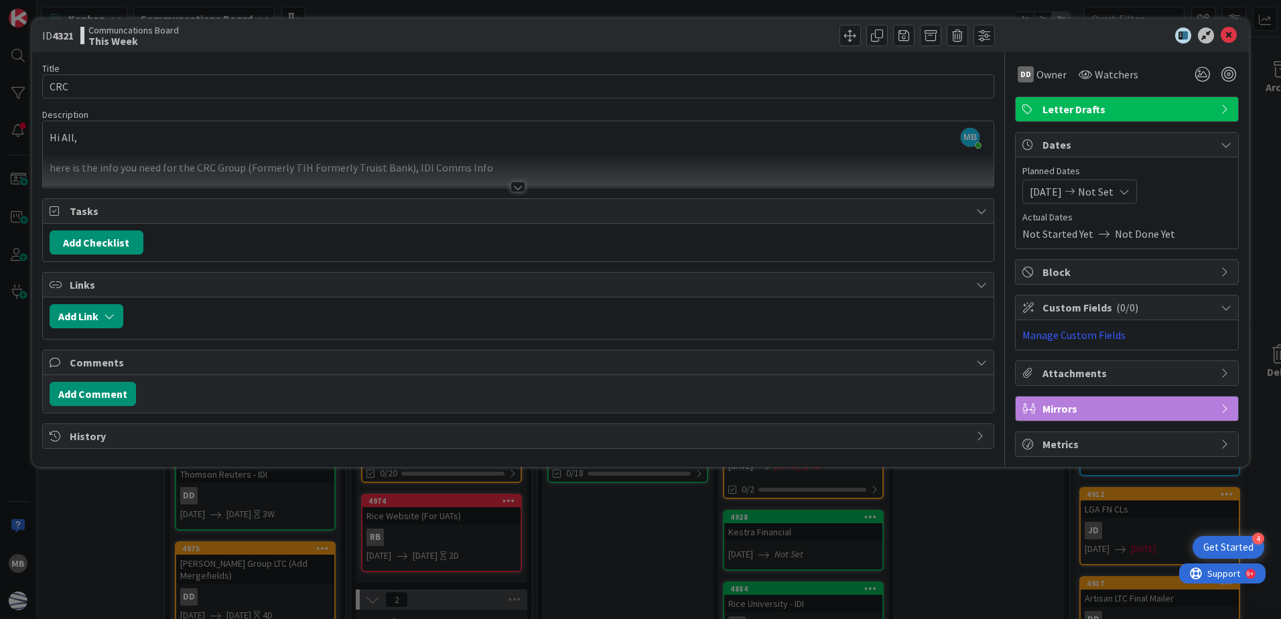
click at [1053, 194] on span "[DATE]" at bounding box center [1046, 192] width 32 height 16
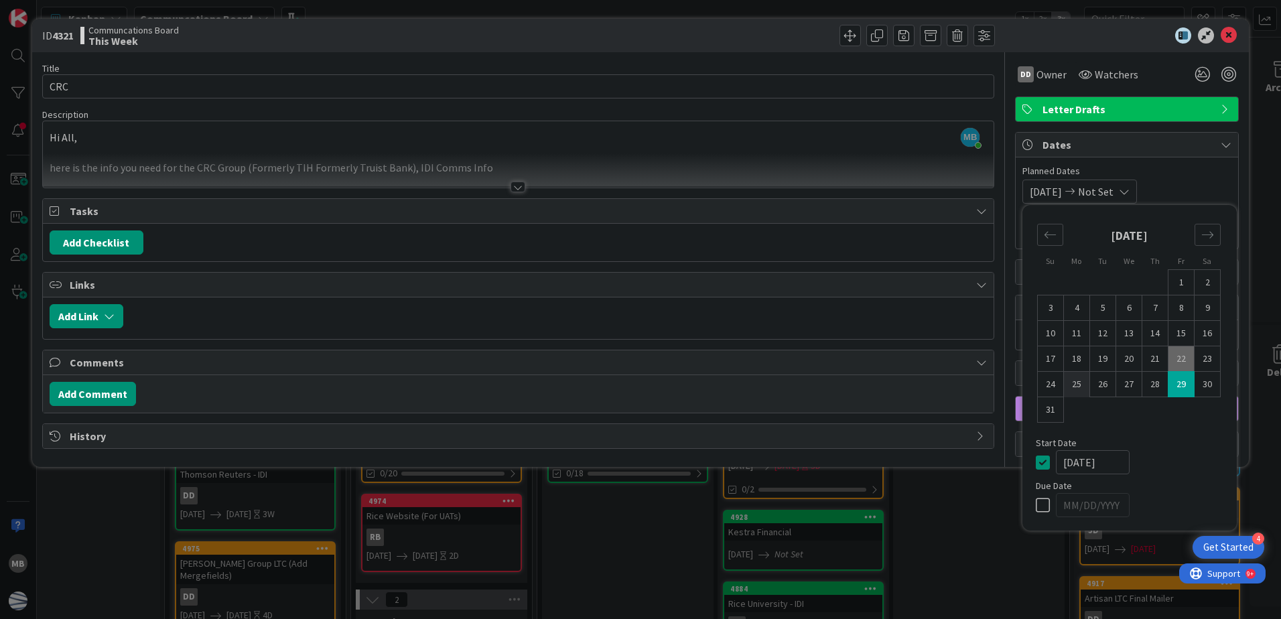
click at [1078, 385] on td "25" at bounding box center [1077, 384] width 26 height 25
type input "[DATE]"
click at [1179, 387] on td "29" at bounding box center [1181, 384] width 26 height 25
type input "[DATE]"
click at [1197, 178] on span "Planned Dates" at bounding box center [1126, 171] width 209 height 14
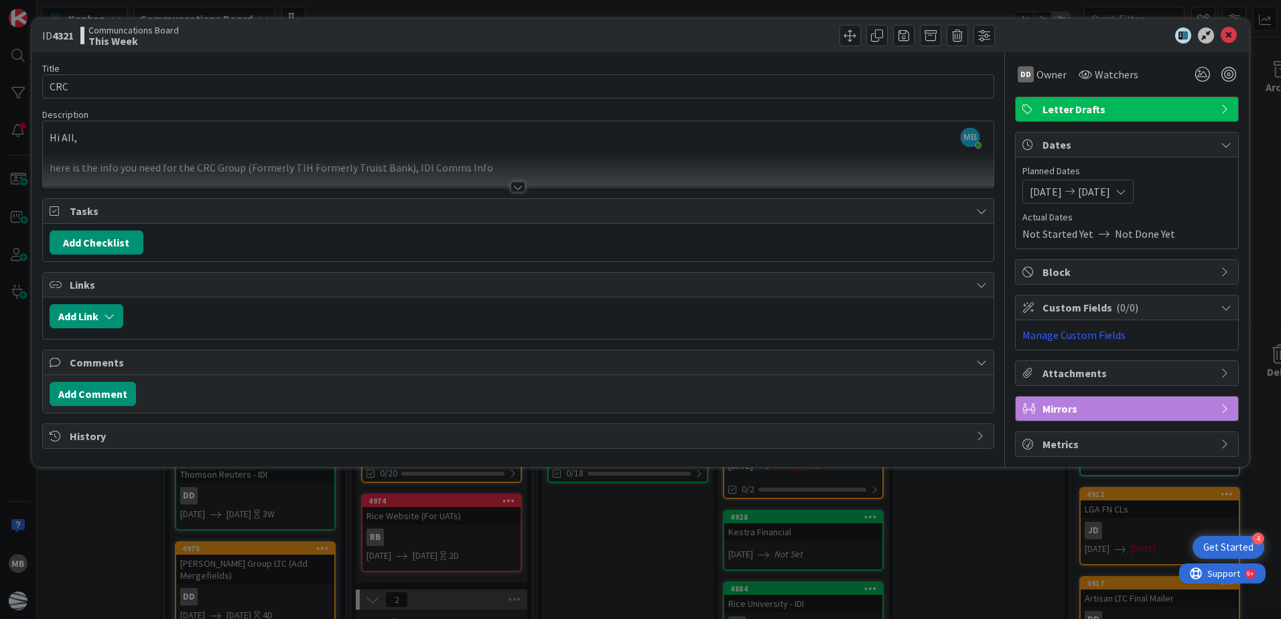
click at [1229, 32] on icon at bounding box center [1229, 35] width 16 height 16
